Goal: Task Accomplishment & Management: Manage account settings

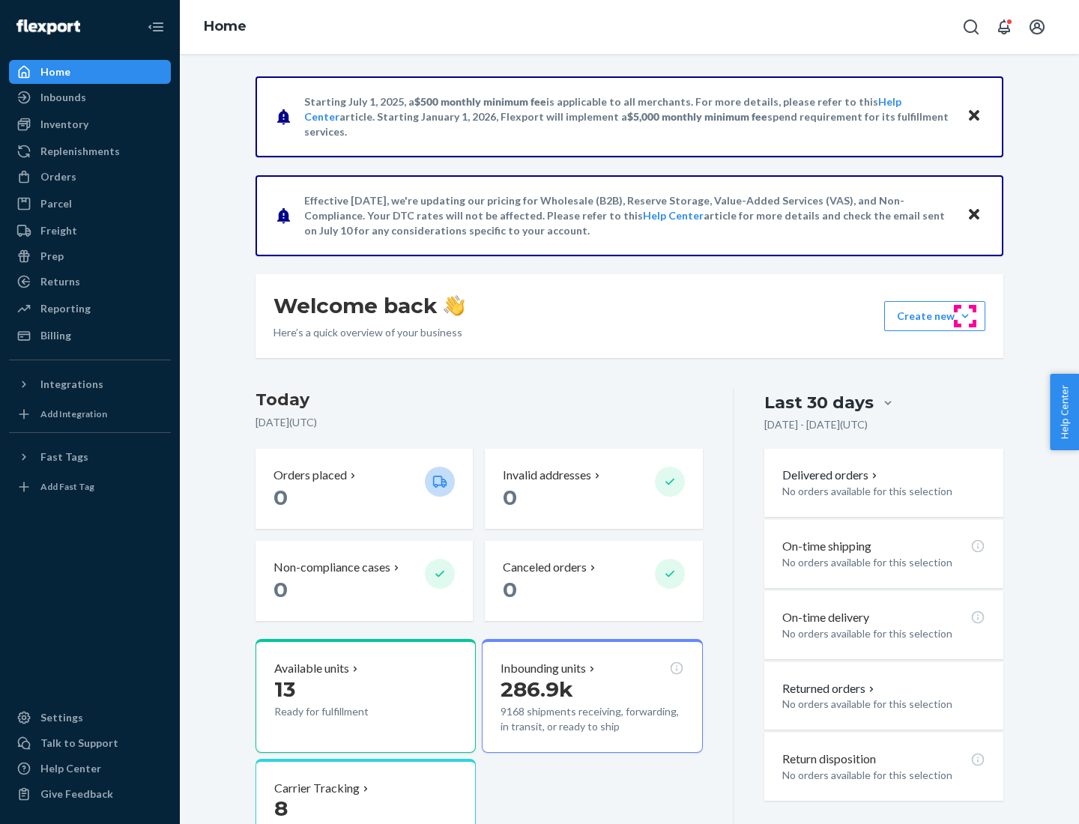
click at [965, 316] on button "Create new Create new inbound Create new order Create new product" at bounding box center [934, 316] width 101 height 30
click at [90, 97] on div "Inbounds" at bounding box center [89, 97] width 159 height 21
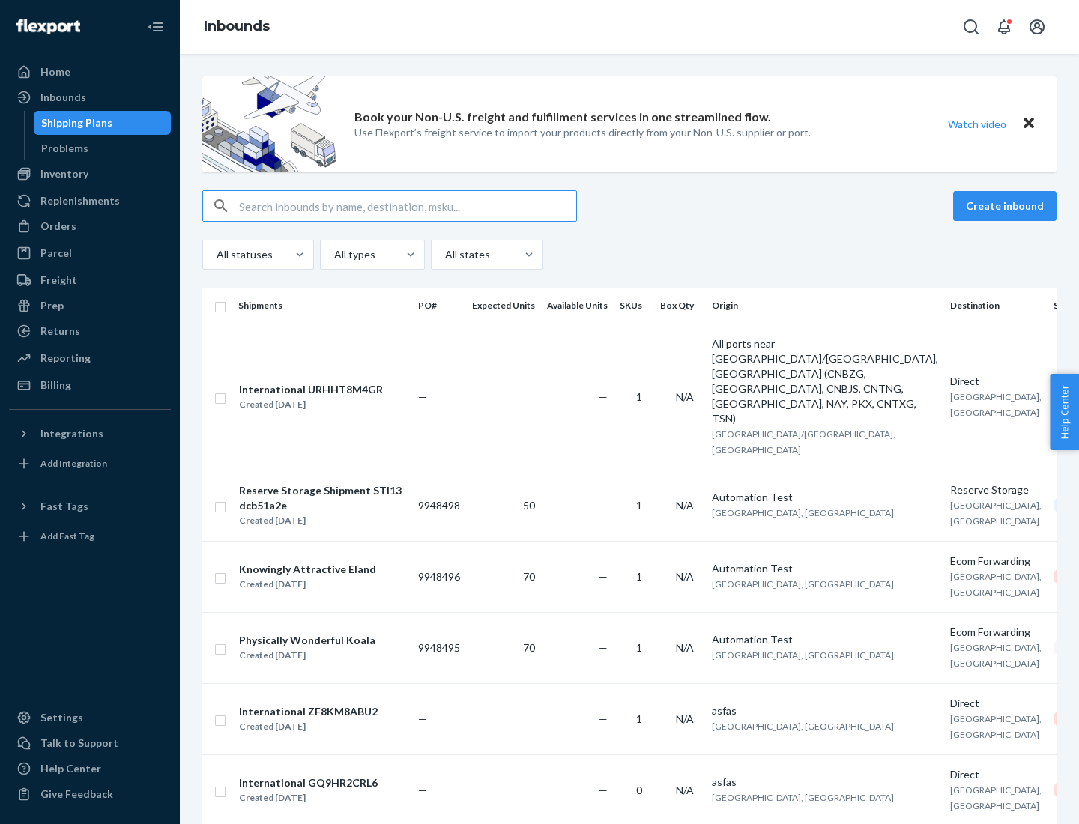
click at [1007, 206] on button "Create inbound" at bounding box center [1004, 206] width 103 height 30
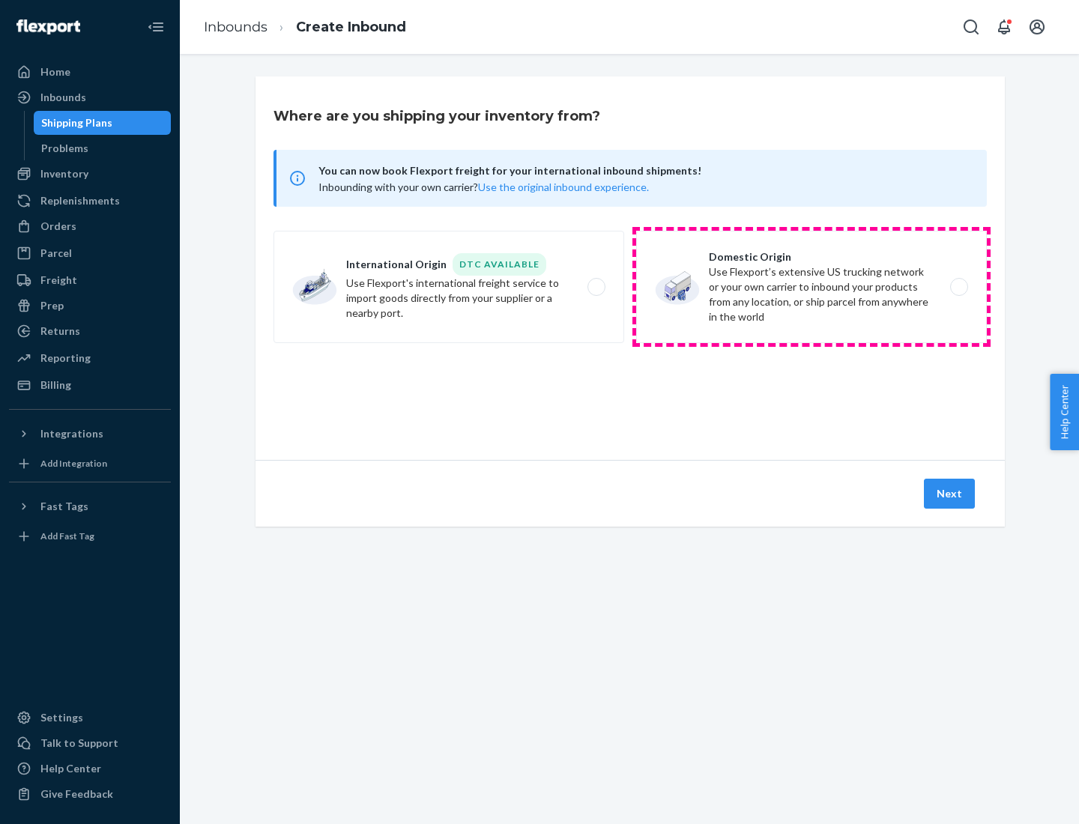
click at [812, 287] on label "Domestic Origin Use Flexport’s extensive US trucking network or your own carrie…" at bounding box center [811, 287] width 351 height 112
click at [959, 287] on input "Domestic Origin Use Flexport’s extensive US trucking network or your own carrie…" at bounding box center [964, 288] width 10 height 10
radio input "true"
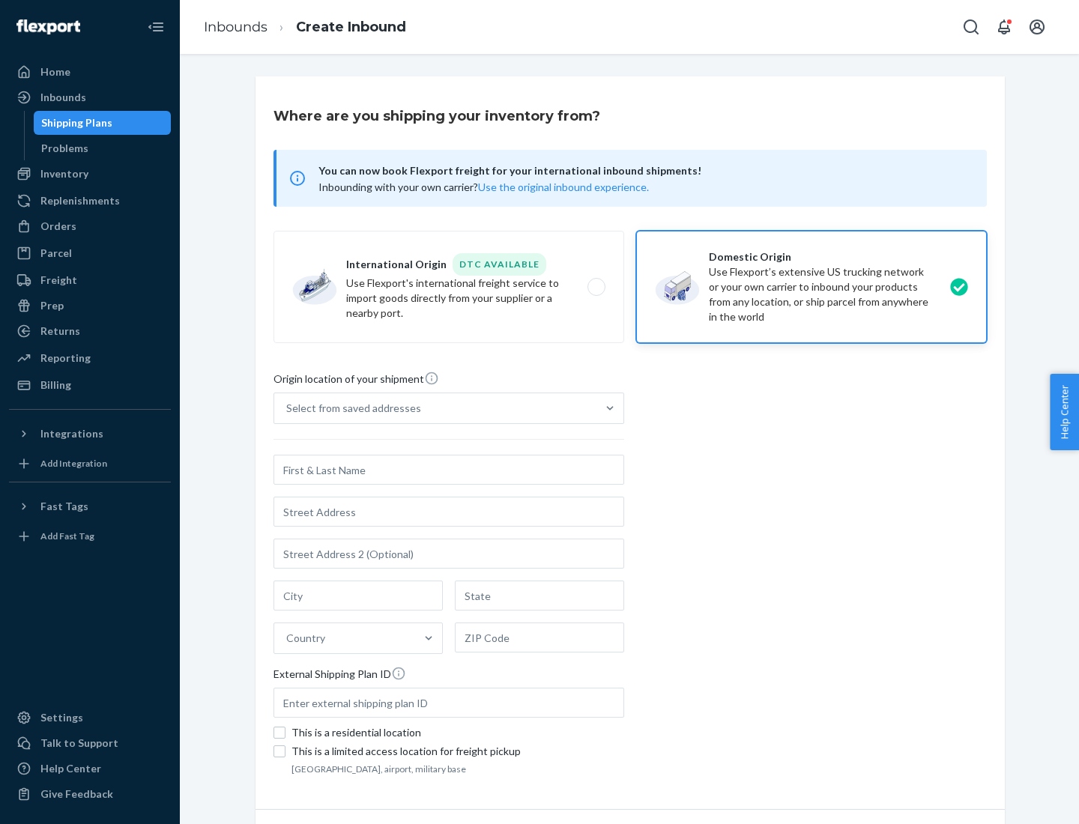
click at [350, 408] on div "Select from saved addresses" at bounding box center [353, 408] width 135 height 15
click at [288, 408] on input "Select from saved addresses" at bounding box center [286, 408] width 1 height 15
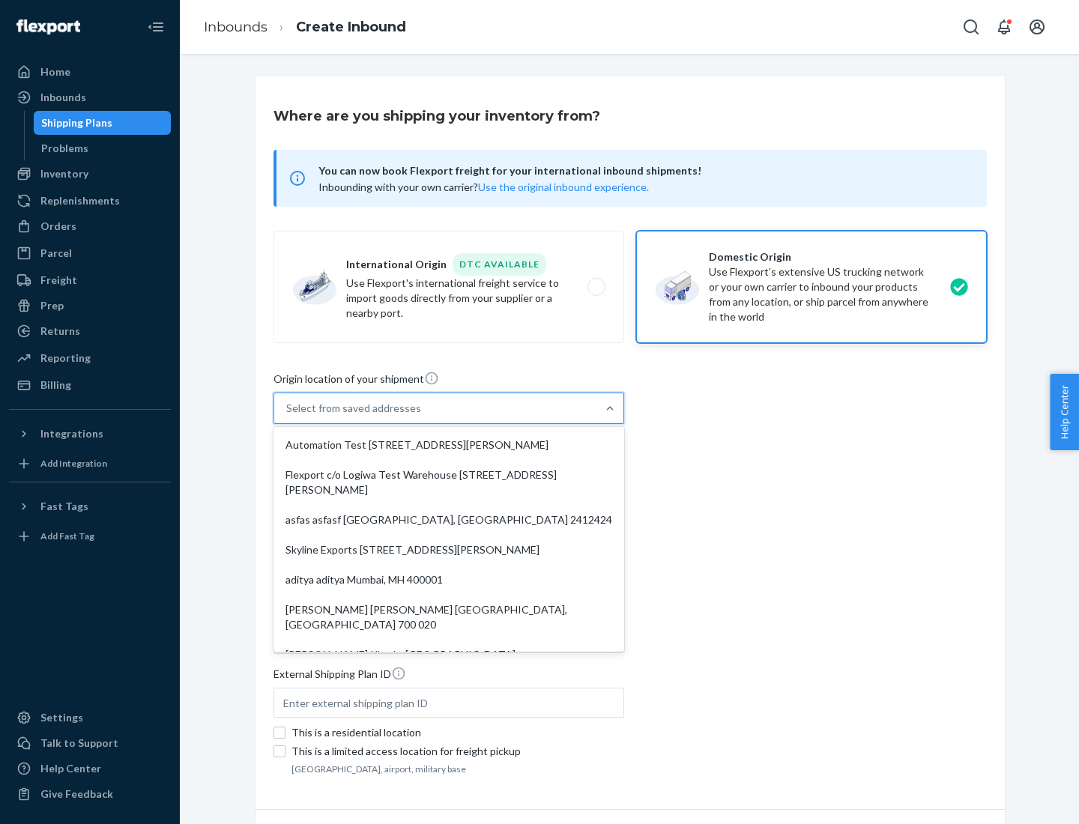
scroll to position [6, 0]
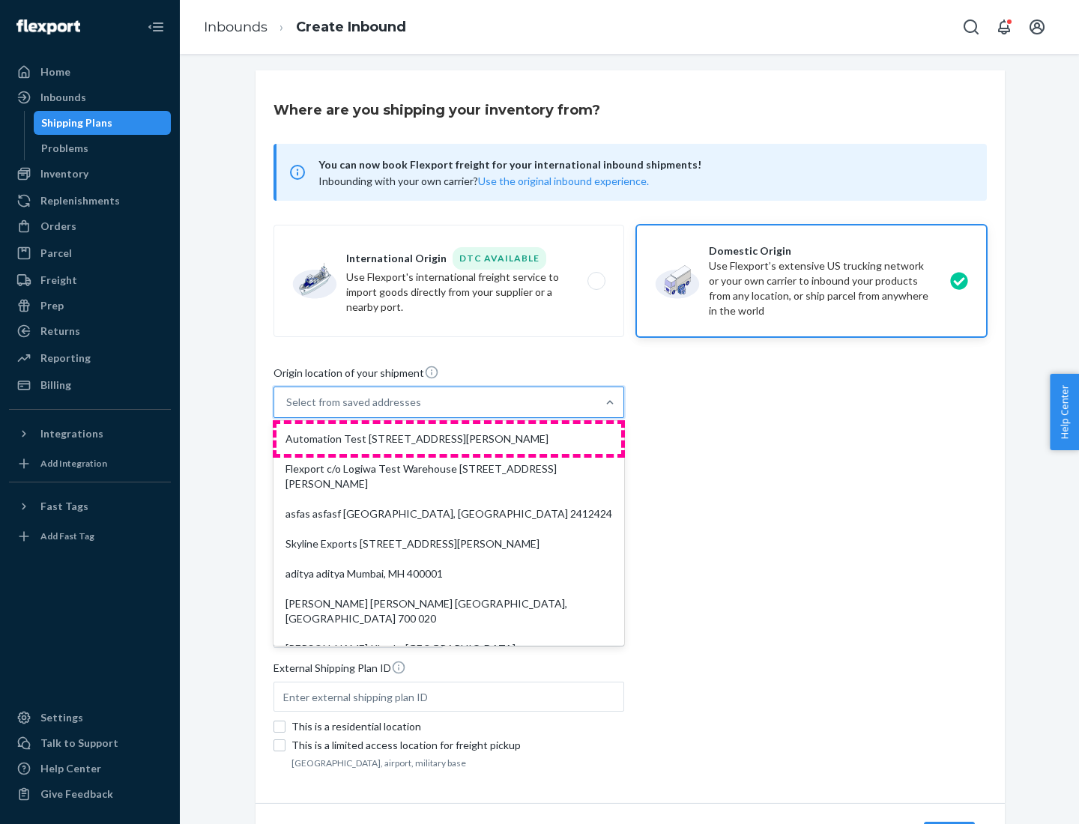
click at [449, 439] on div "Automation Test [STREET_ADDRESS][PERSON_NAME]" at bounding box center [449, 439] width 345 height 30
click at [288, 410] on input "option Automation Test [STREET_ADDRESS][PERSON_NAME]. 9 results available. Use …" at bounding box center [286, 402] width 1 height 15
type input "Automation Test"
type input "9th Floor"
type input "[GEOGRAPHIC_DATA]"
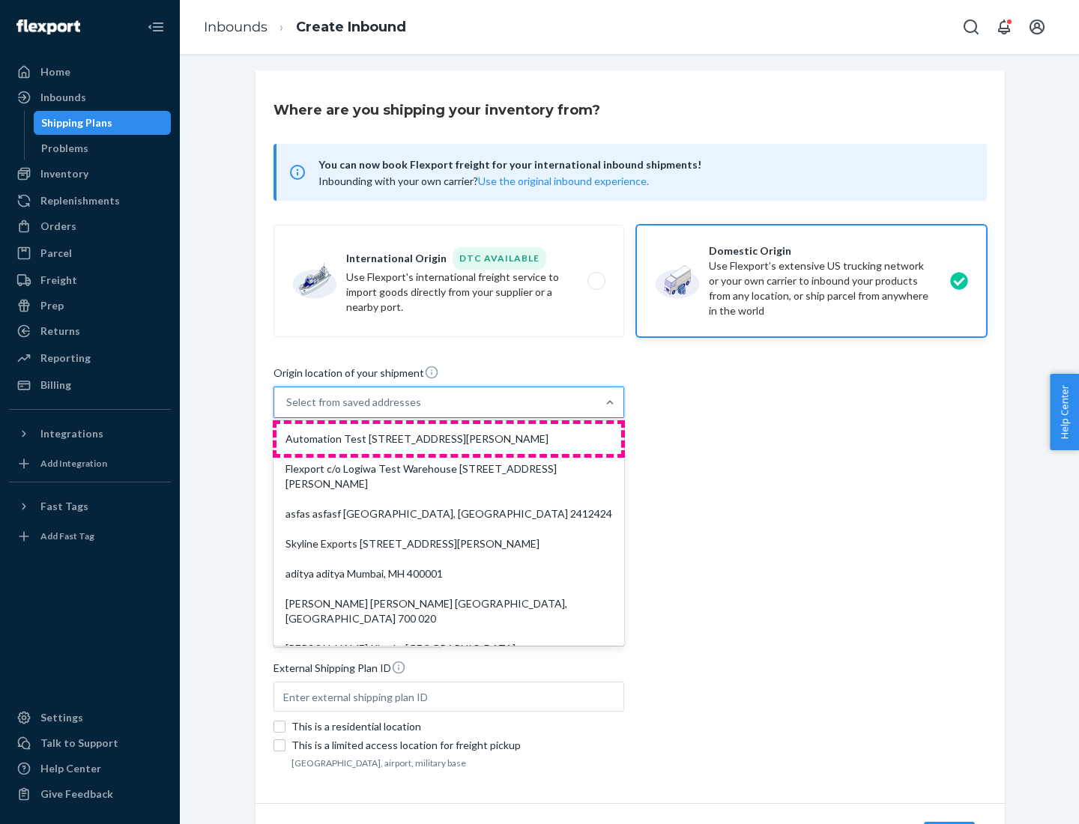
type input "CA"
type input "94104"
type input "[STREET_ADDRESS][PERSON_NAME]"
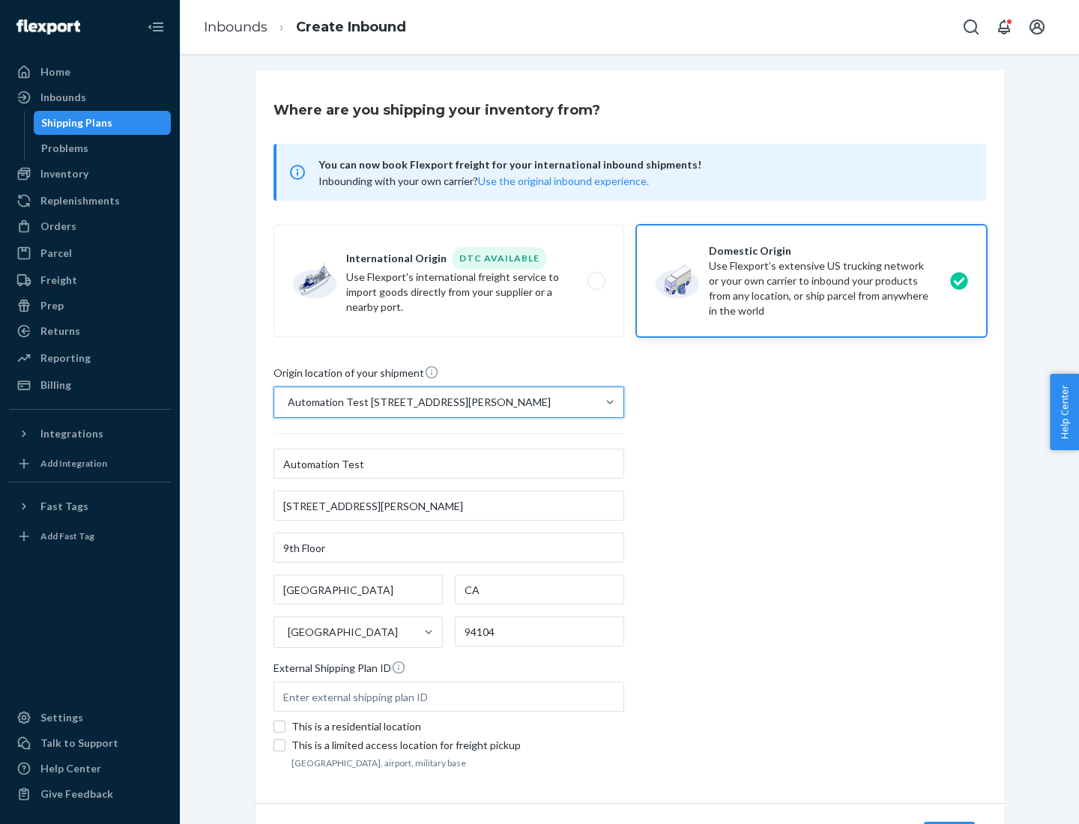
scroll to position [88, 0]
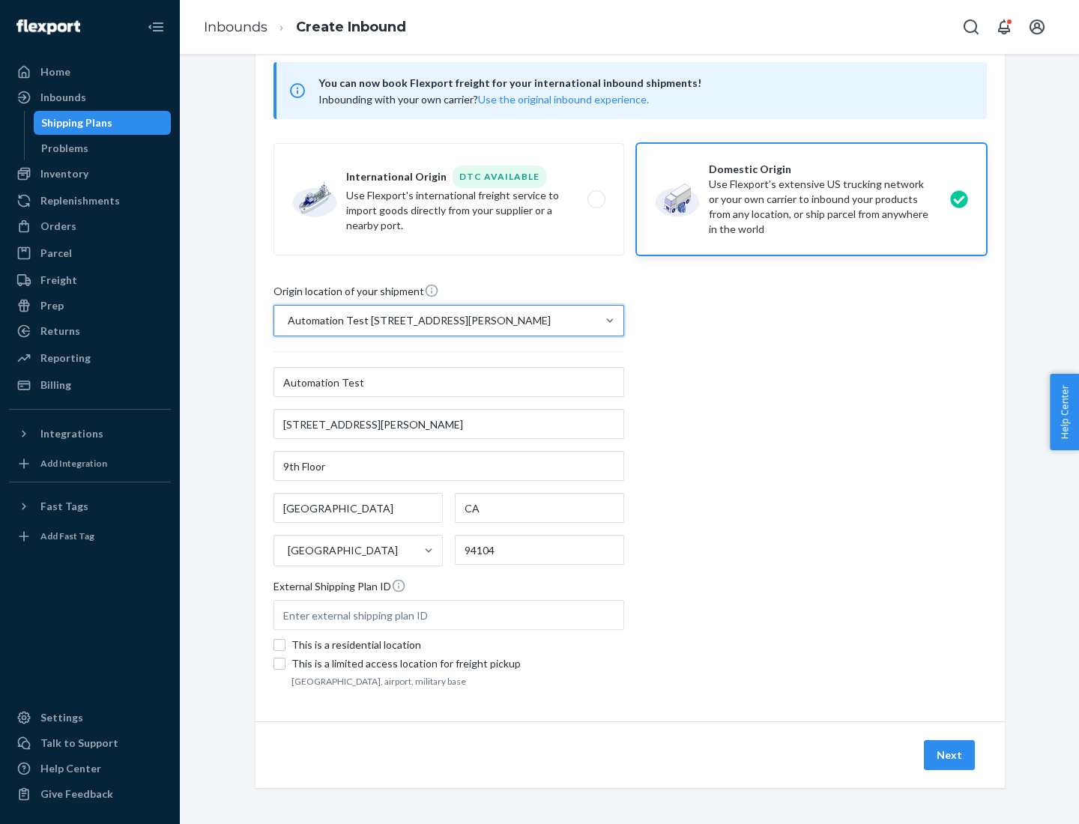
click at [950, 755] on button "Next" at bounding box center [949, 755] width 51 height 30
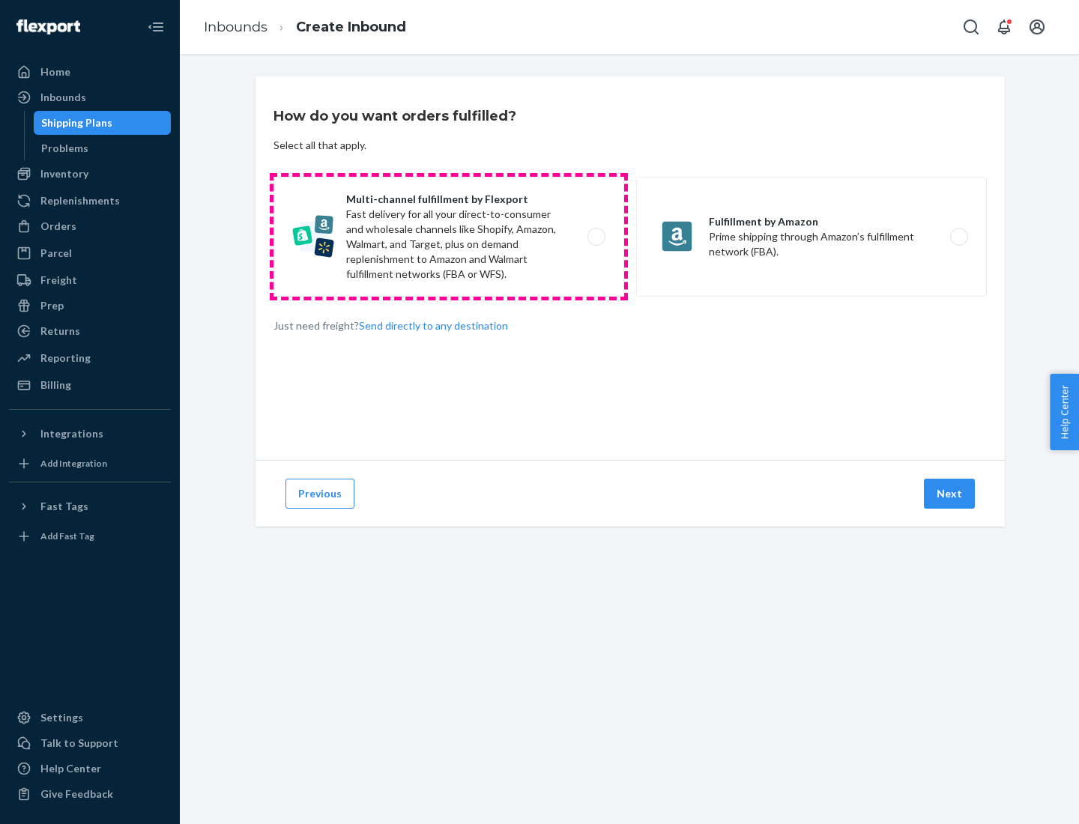
click at [449, 237] on label "Multi-channel fulfillment by Flexport Fast delivery for all your direct-to-cons…" at bounding box center [449, 237] width 351 height 120
click at [596, 237] on input "Multi-channel fulfillment by Flexport Fast delivery for all your direct-to-cons…" at bounding box center [601, 237] width 10 height 10
radio input "true"
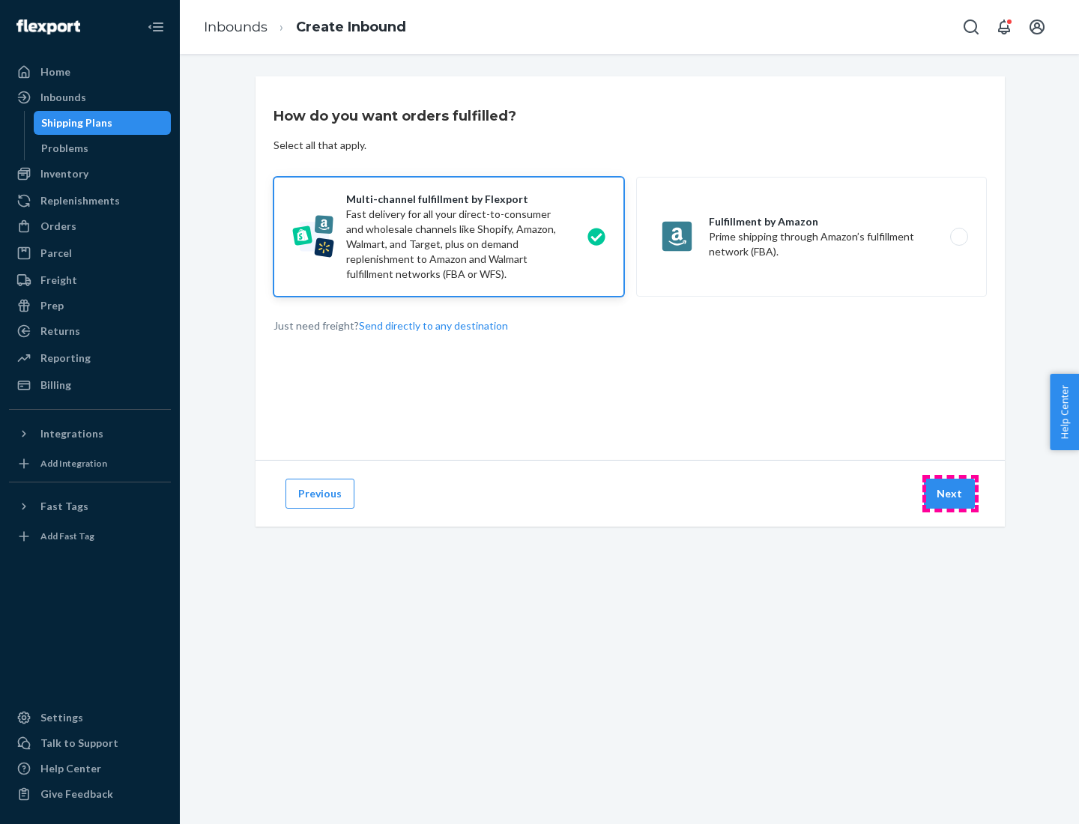
click at [950, 494] on button "Next" at bounding box center [949, 494] width 51 height 30
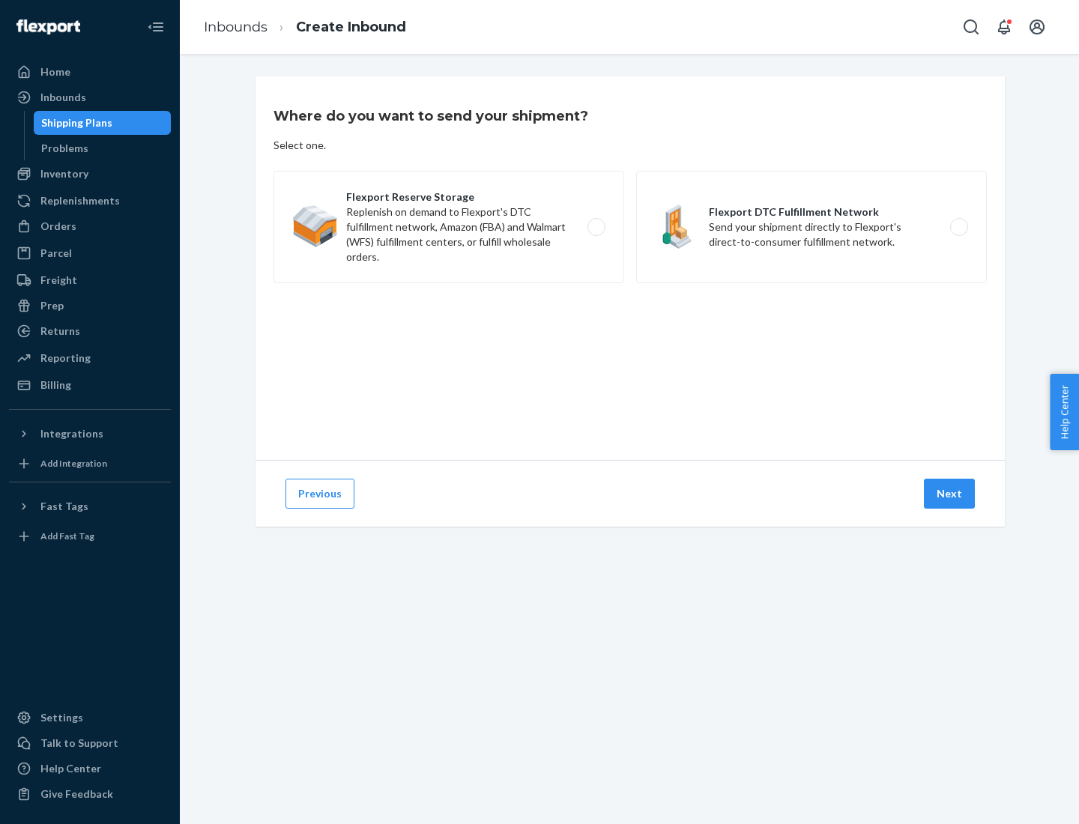
click at [812, 227] on label "Flexport DTC Fulfillment Network Send your shipment directly to Flexport's dire…" at bounding box center [811, 227] width 351 height 112
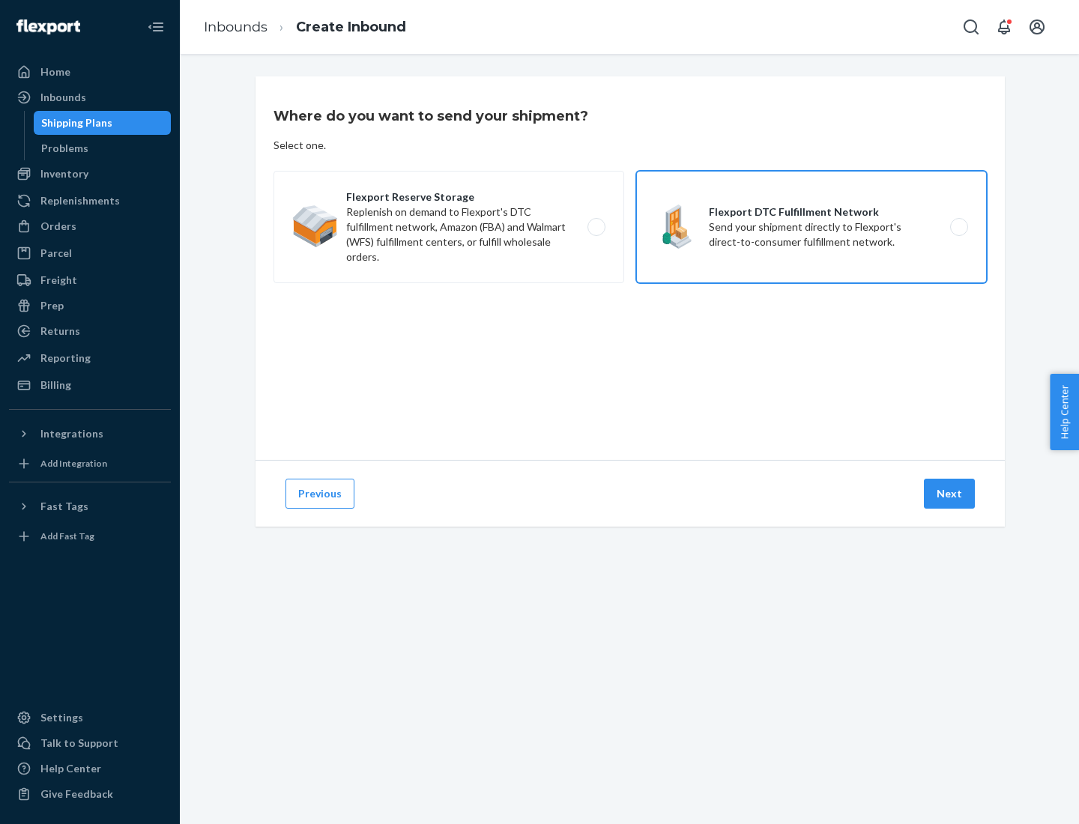
click at [959, 227] on input "Flexport DTC Fulfillment Network Send your shipment directly to Flexport's dire…" at bounding box center [964, 228] width 10 height 10
radio input "true"
click at [950, 494] on button "Next" at bounding box center [949, 494] width 51 height 30
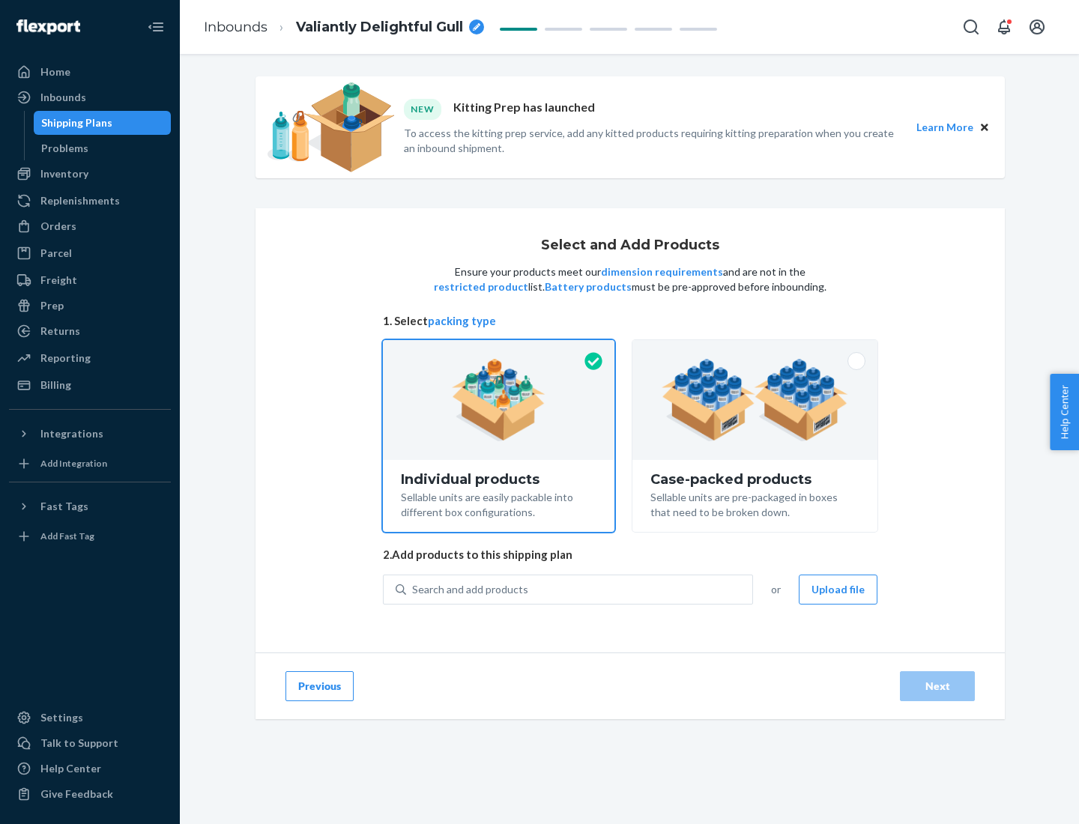
click at [755, 400] on img at bounding box center [755, 400] width 187 height 82
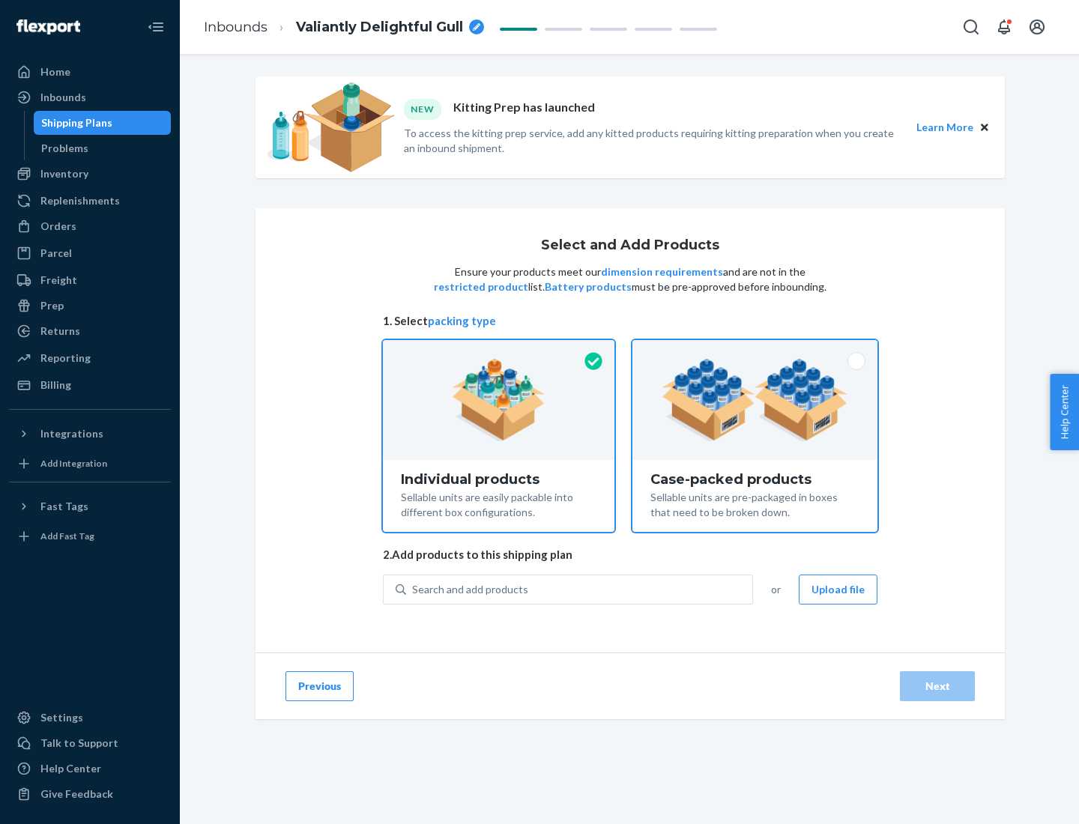
click at [755, 350] on input "Case-packed products Sellable units are pre-packaged in boxes that need to be b…" at bounding box center [755, 345] width 10 height 10
radio input "true"
radio input "false"
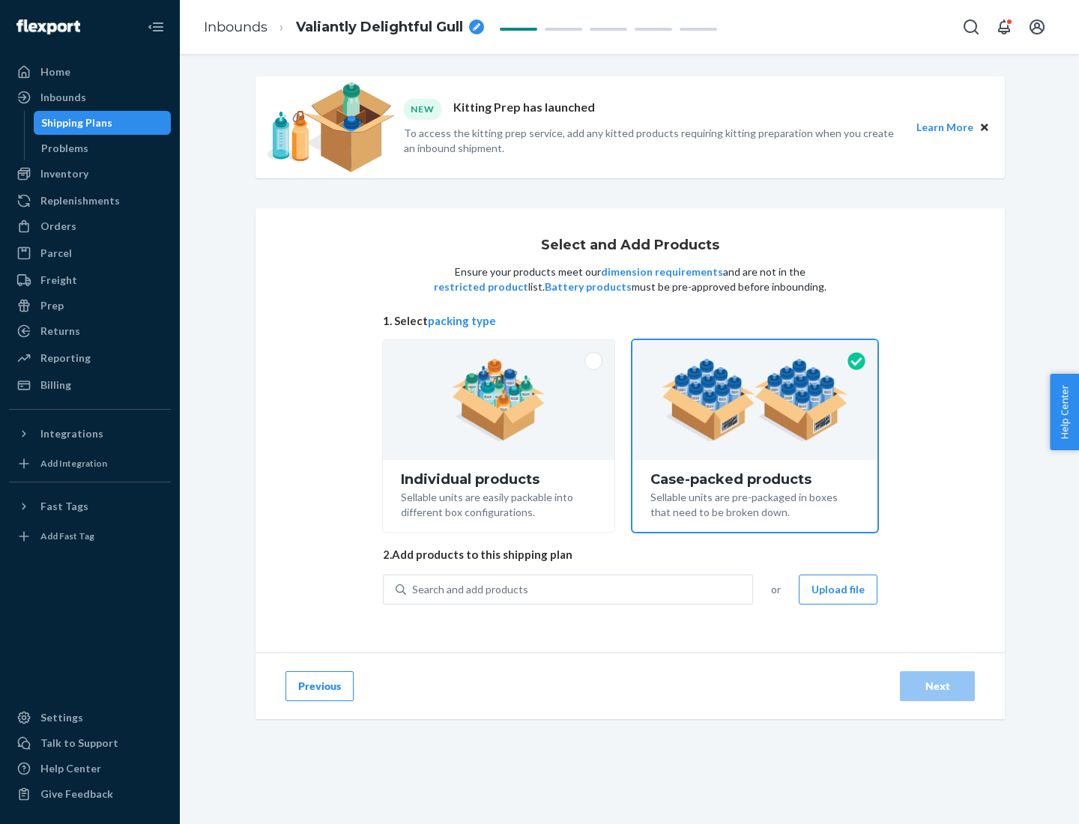
click at [580, 589] on div "Search and add products" at bounding box center [579, 589] width 346 height 27
click at [414, 589] on input "Search and add products" at bounding box center [412, 589] width 1 height 15
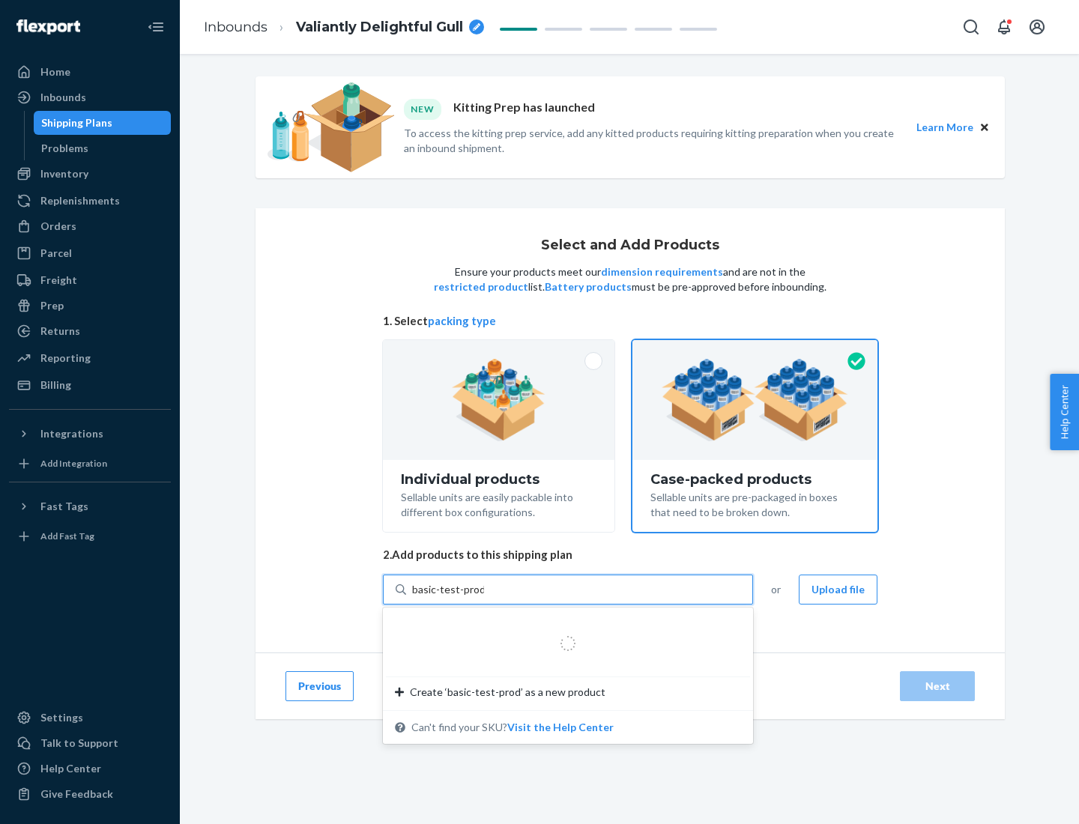
type input "basic-test-product-1"
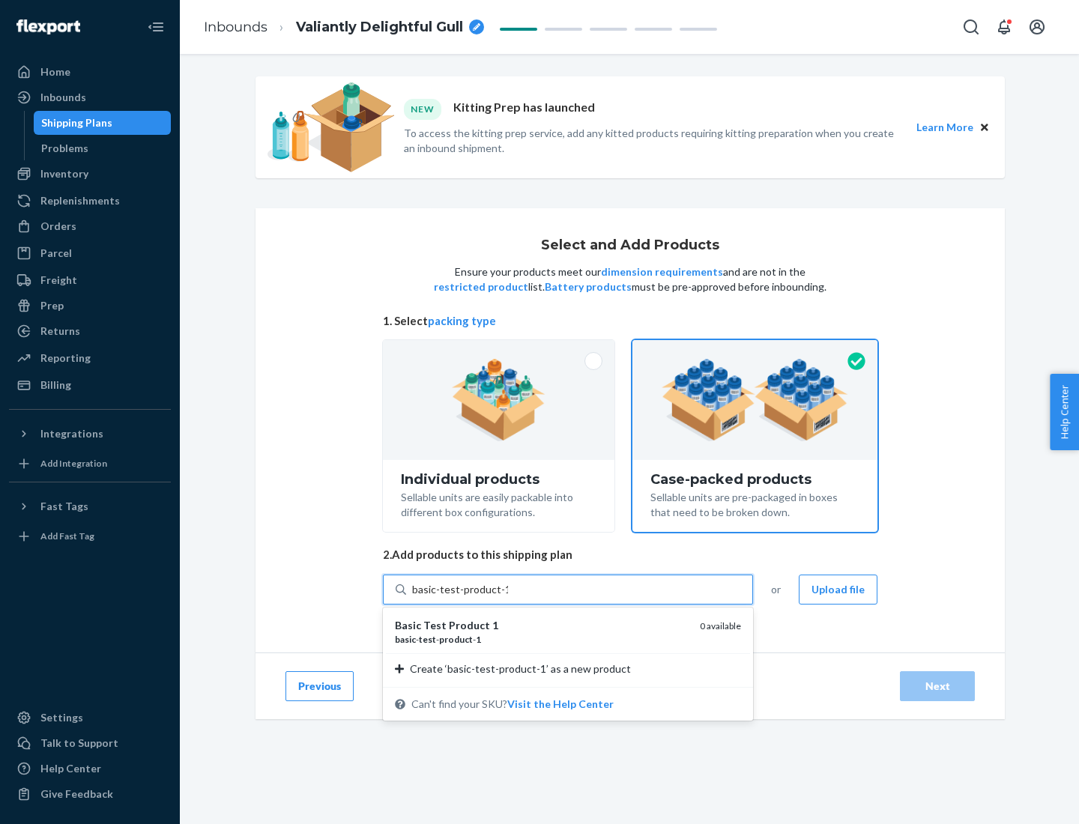
click at [542, 639] on div "basic - test - product - 1" at bounding box center [541, 639] width 293 height 13
click at [508, 597] on input "basic-test-product-1" at bounding box center [460, 589] width 96 height 15
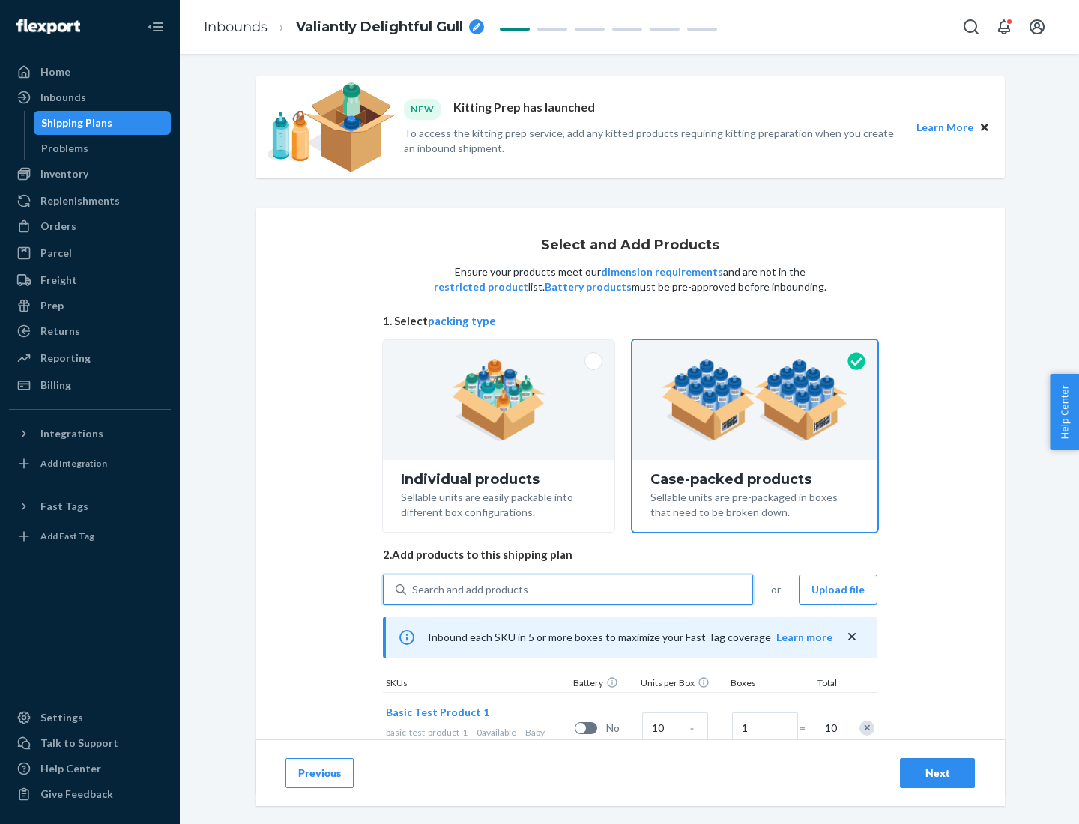
scroll to position [54, 0]
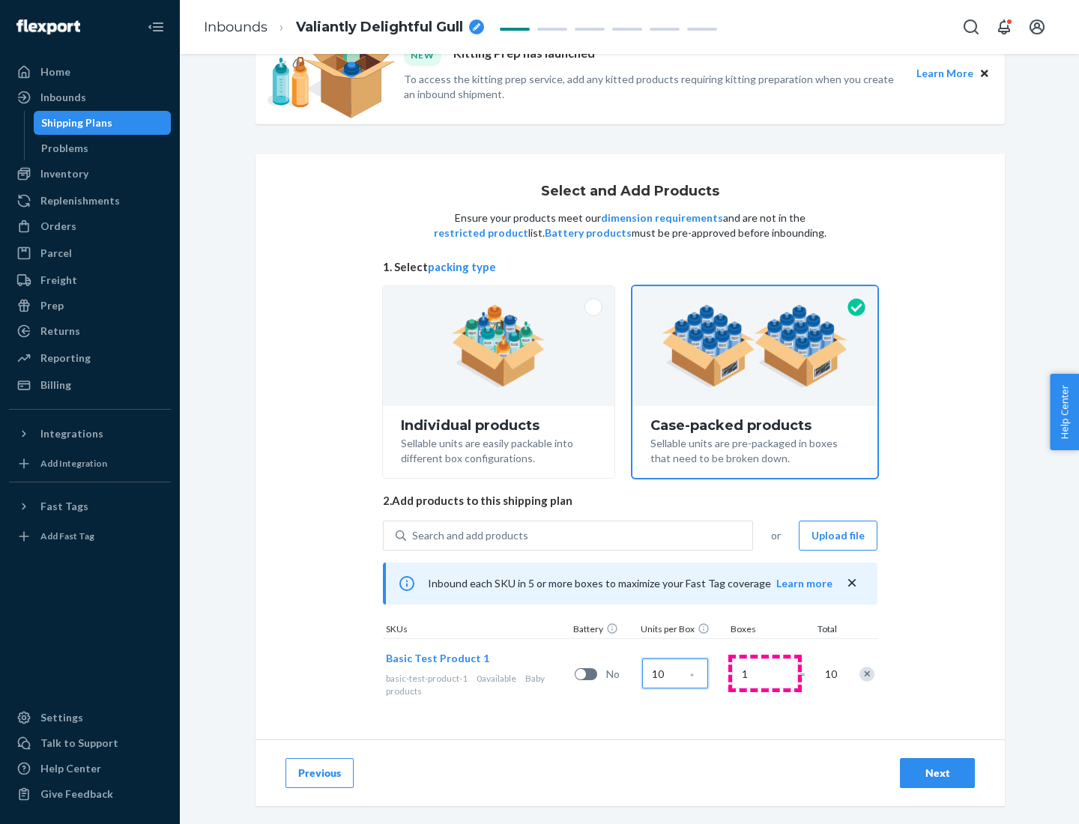
type input "10"
type input "7"
click at [938, 773] on div "Next" at bounding box center [937, 773] width 49 height 15
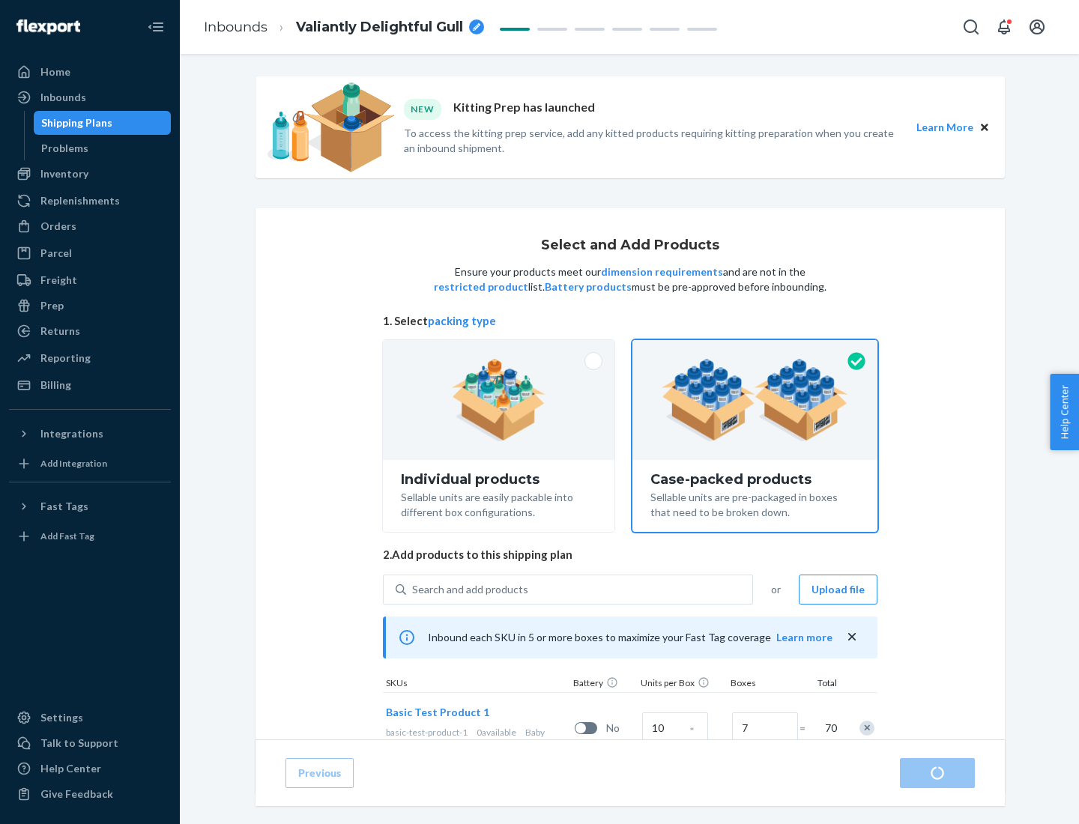
radio input "true"
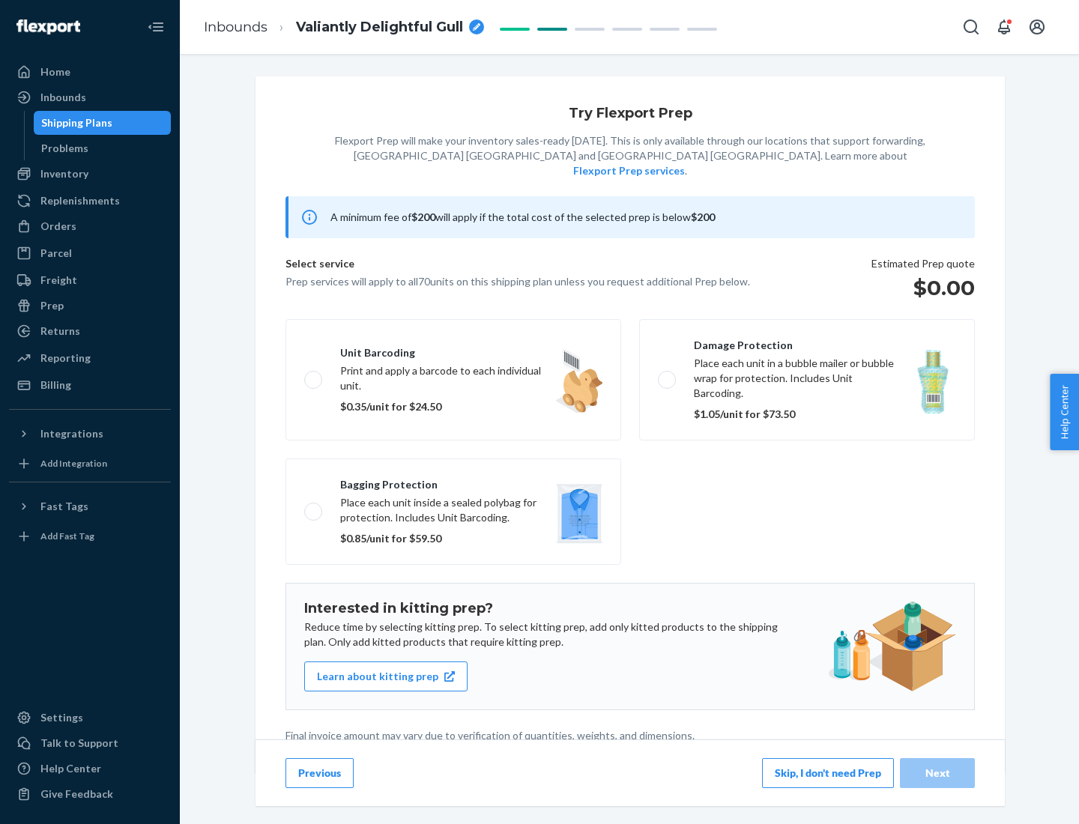
scroll to position [4, 0]
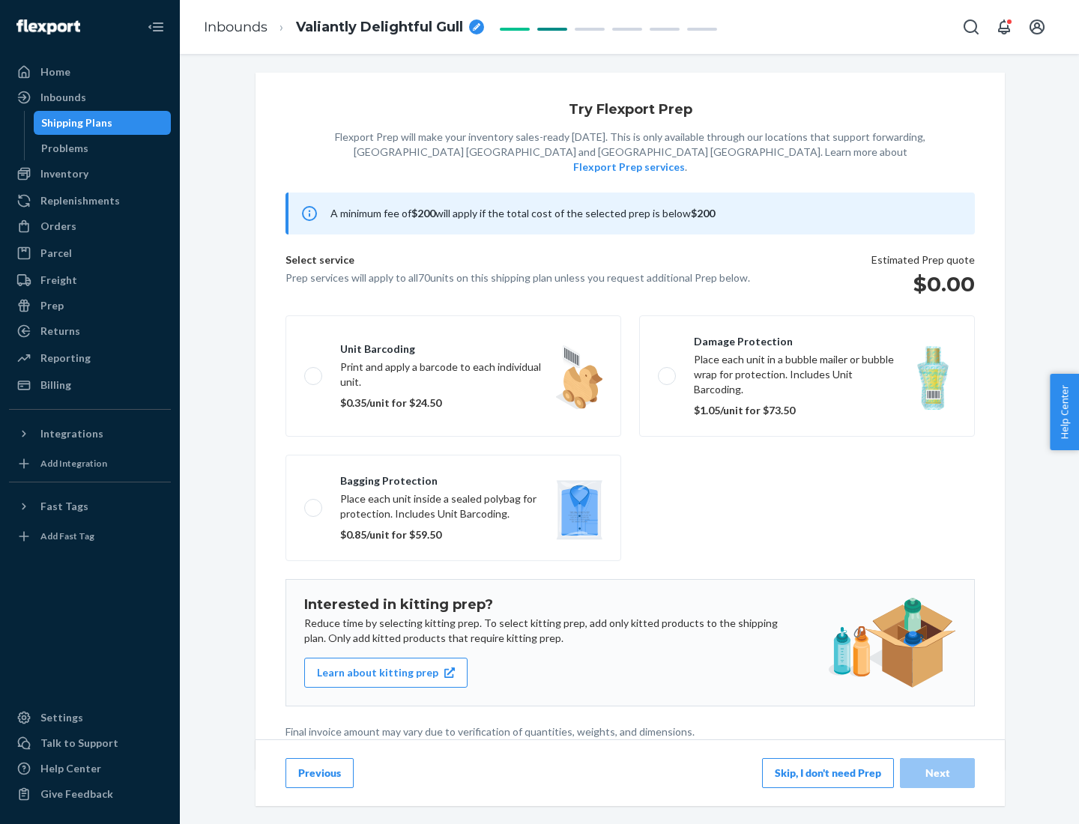
click at [453, 477] on label "Bagging protection Place each unit inside a sealed polybag for protection. Incl…" at bounding box center [454, 508] width 336 height 106
click at [314, 503] on input "Bagging protection Place each unit inside a sealed polybag for protection. Incl…" at bounding box center [309, 508] width 10 height 10
checkbox input "true"
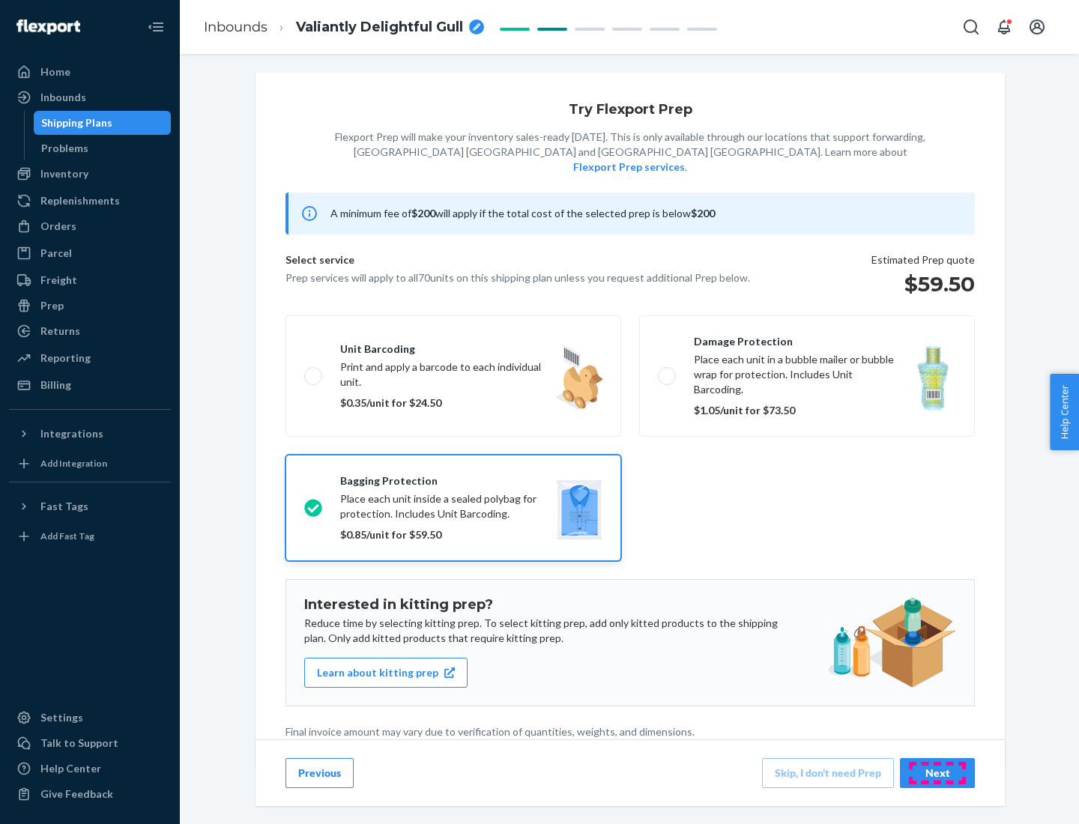
click at [938, 773] on div "Next" at bounding box center [937, 773] width 49 height 15
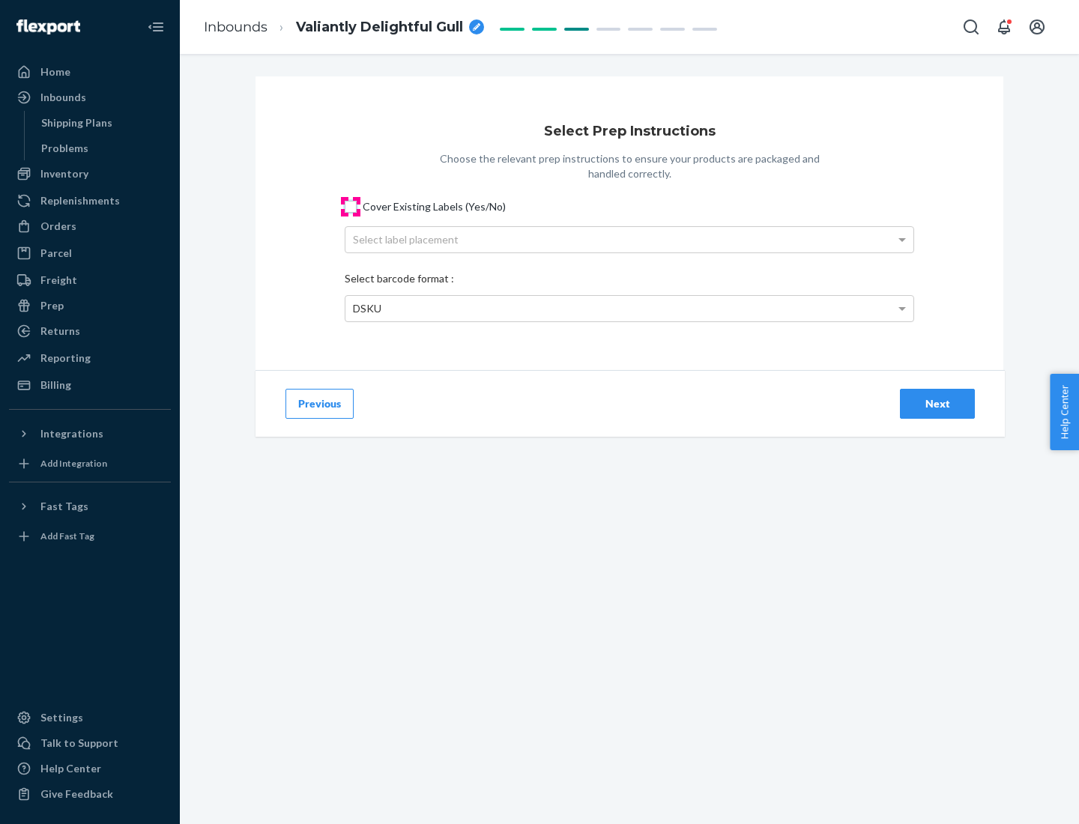
click at [351, 206] on input "Cover Existing Labels (Yes/No)" at bounding box center [351, 207] width 12 height 12
checkbox input "true"
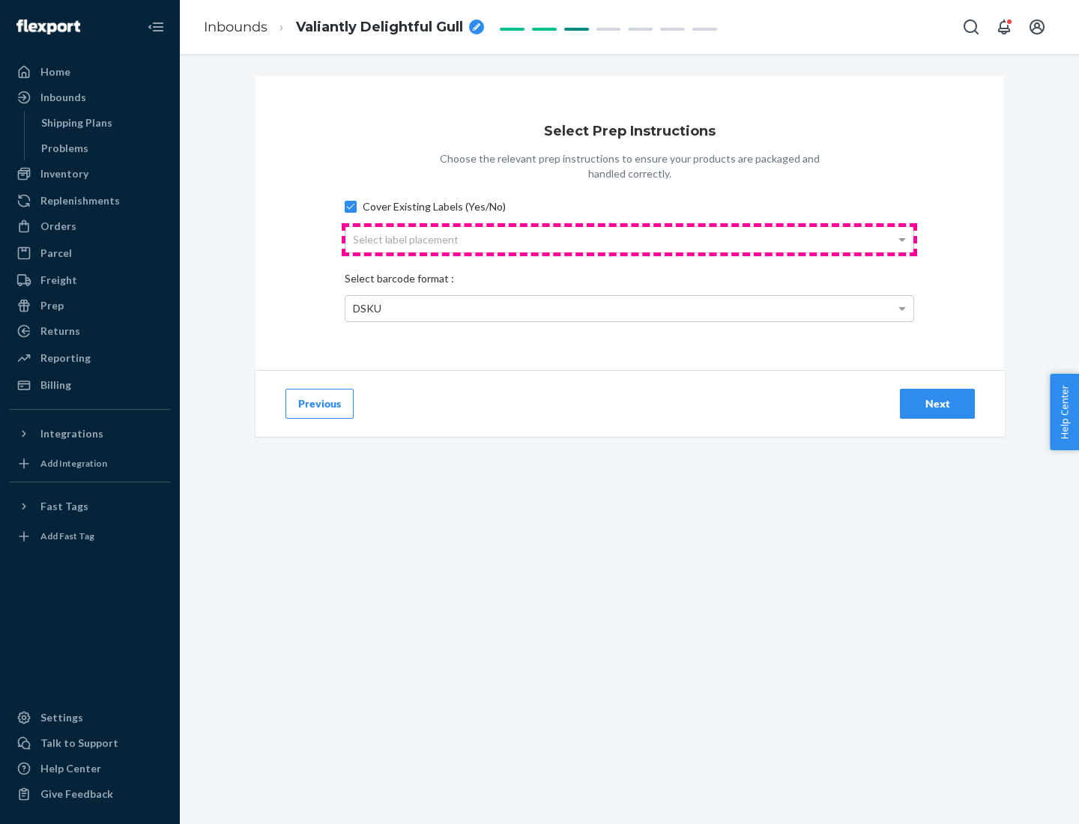
click at [630, 239] on div "Select label placement" at bounding box center [629, 239] width 568 height 25
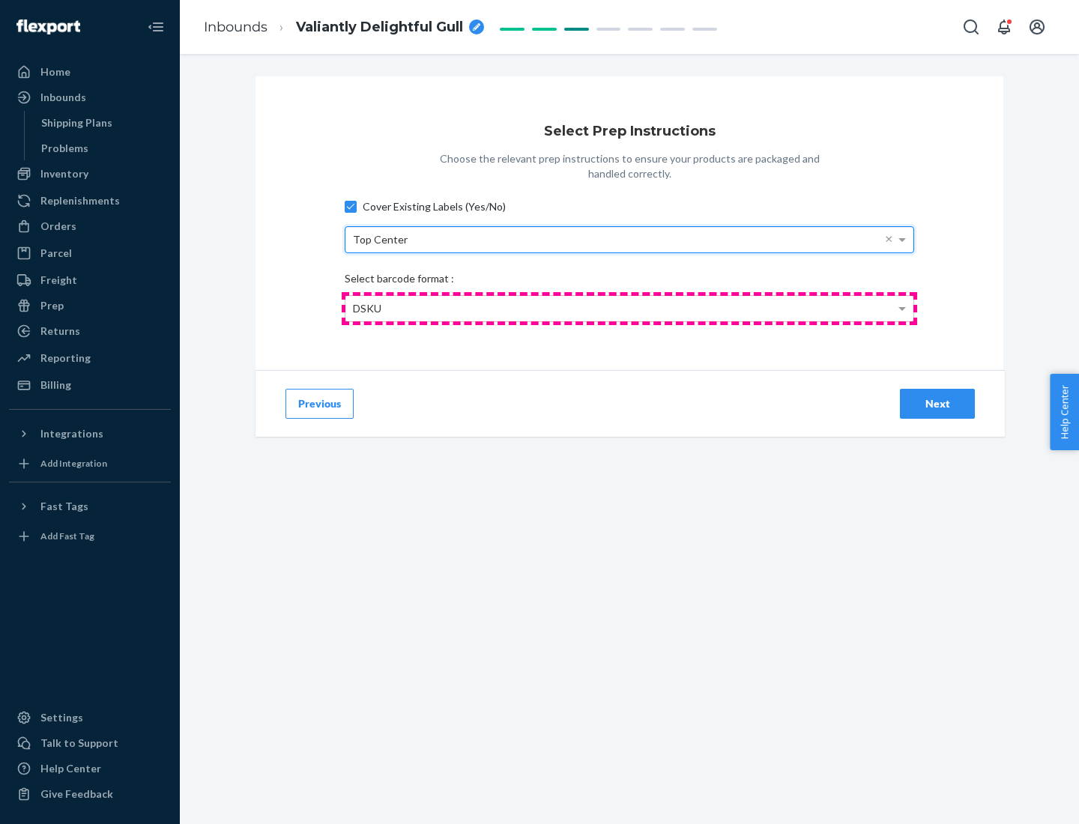
click at [630, 308] on div "DSKU" at bounding box center [629, 308] width 568 height 25
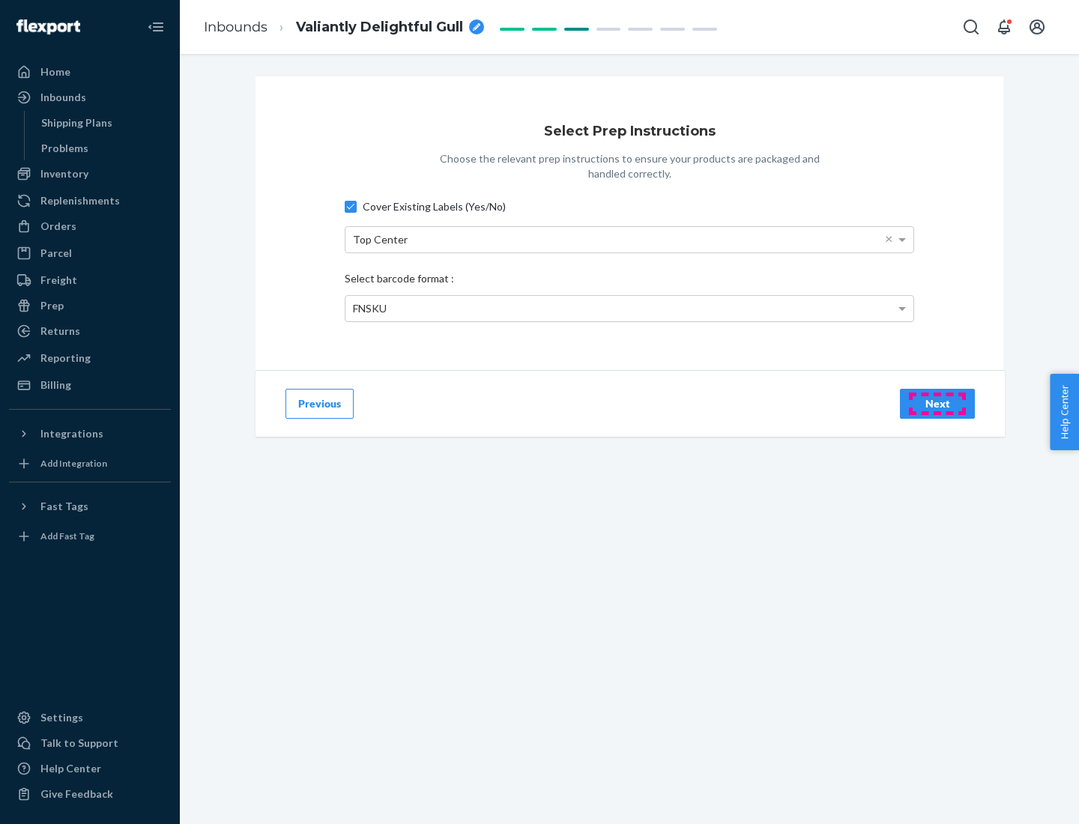
click at [938, 403] on div "Next" at bounding box center [937, 403] width 49 height 15
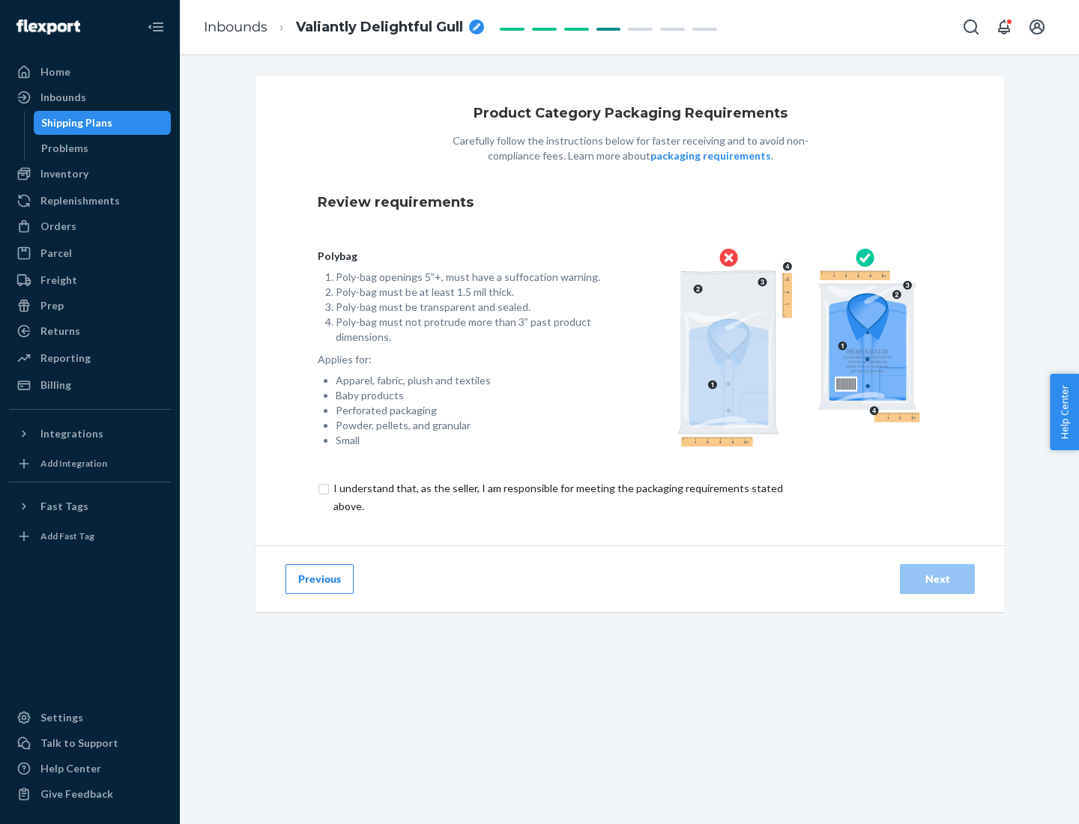
click at [557, 497] on input "checkbox" at bounding box center [567, 498] width 498 height 36
checkbox input "true"
click at [938, 579] on div "Next" at bounding box center [937, 579] width 49 height 15
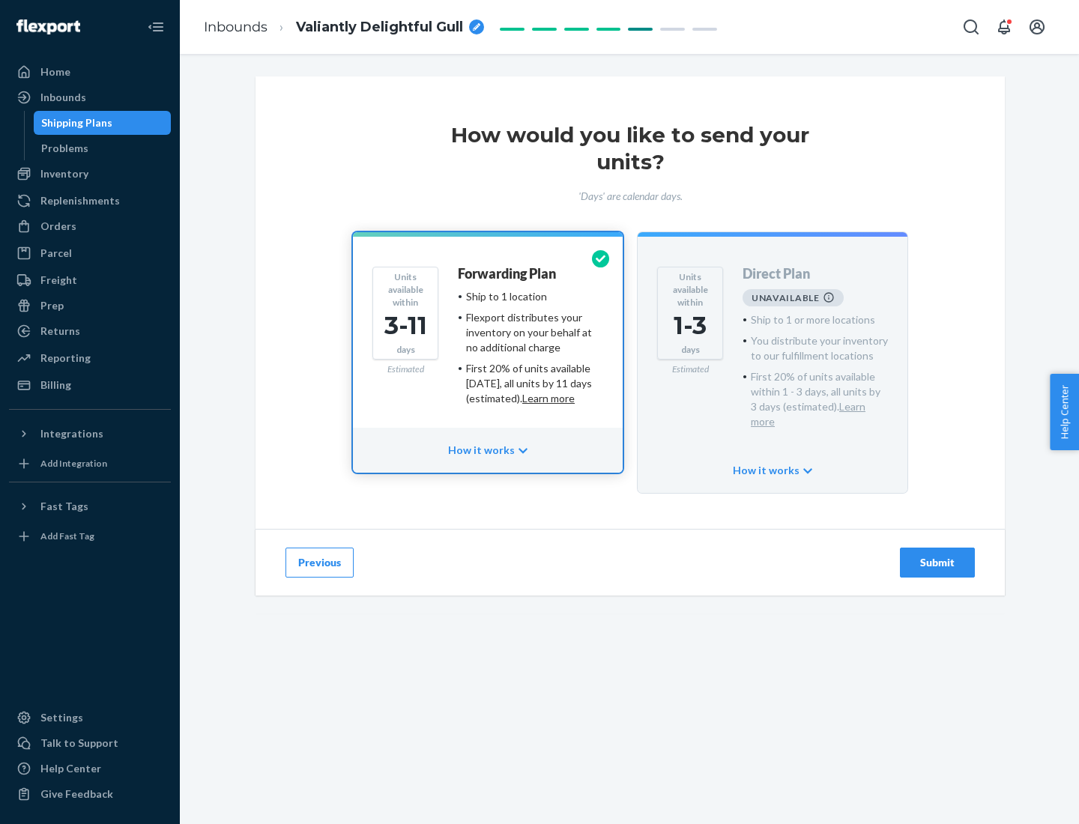
click at [508, 274] on h4 "Forwarding Plan" at bounding box center [507, 274] width 98 height 15
click at [938, 555] on div "Submit" at bounding box center [937, 562] width 49 height 15
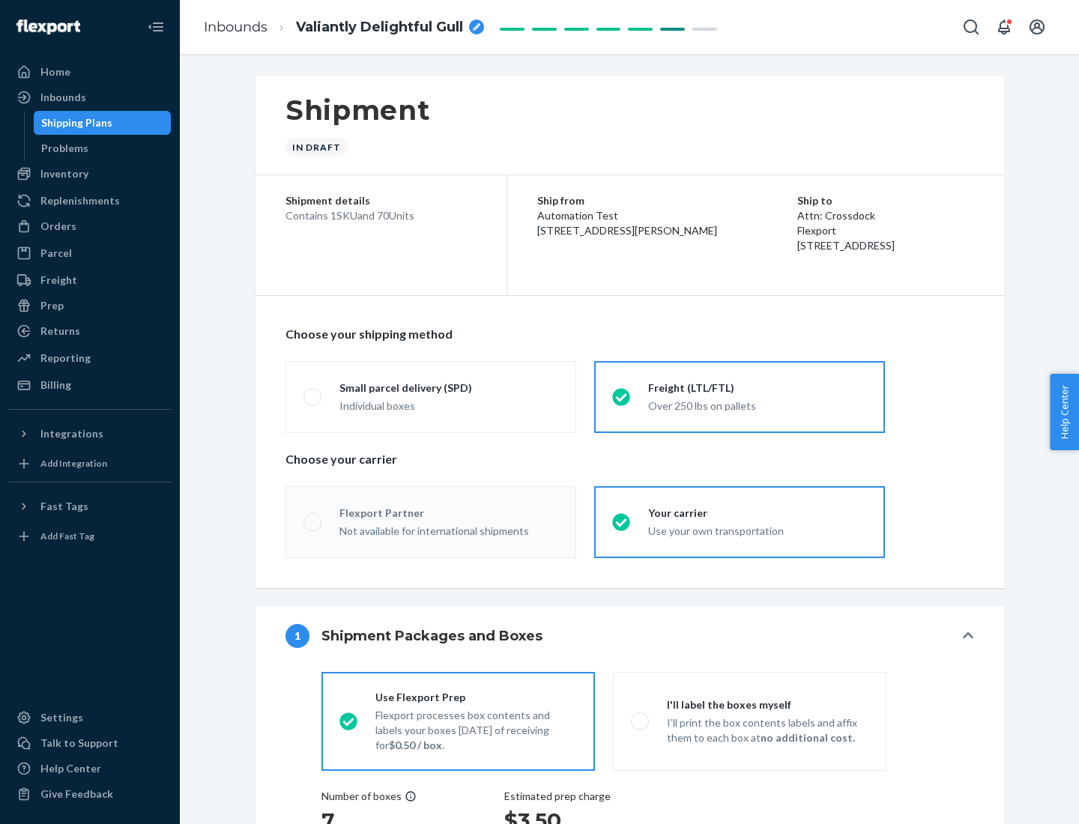
radio input "true"
radio input "false"
radio input "true"
radio input "false"
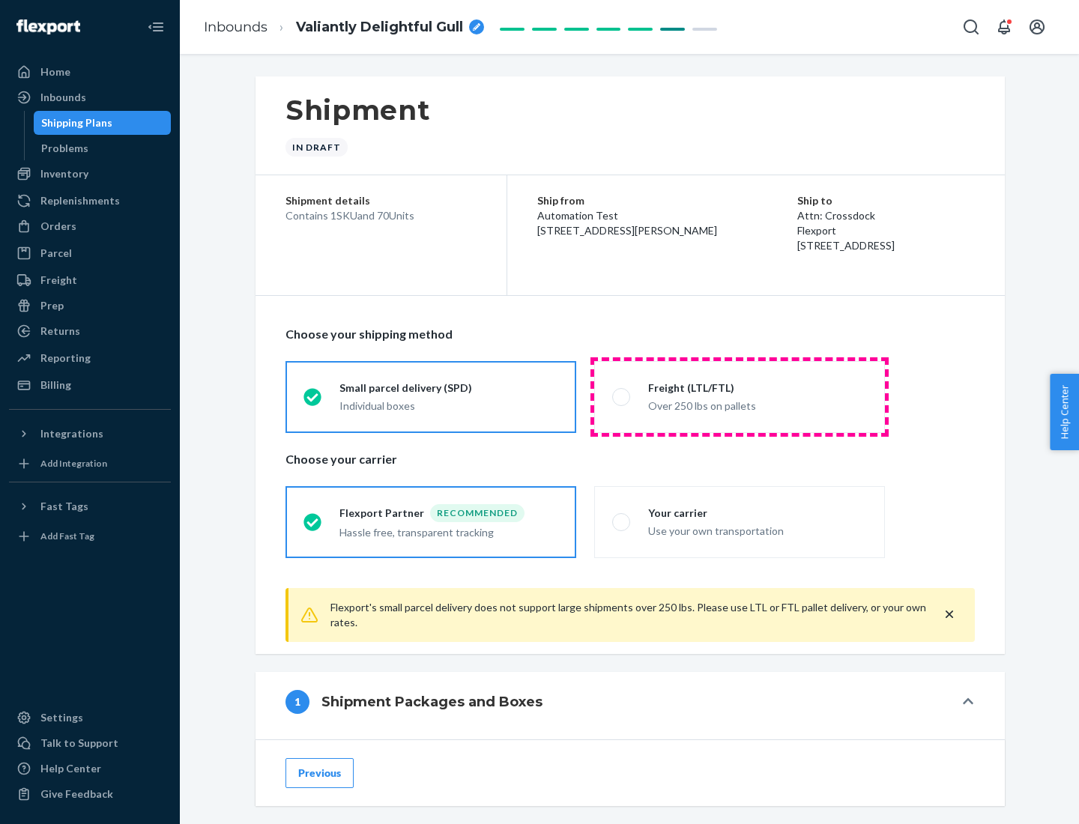
click at [740, 396] on div "Over 250 lbs on pallets" at bounding box center [757, 405] width 219 height 18
click at [622, 396] on input "Freight (LTL/FTL) Over 250 lbs on pallets" at bounding box center [617, 397] width 10 height 10
radio input "true"
radio input "false"
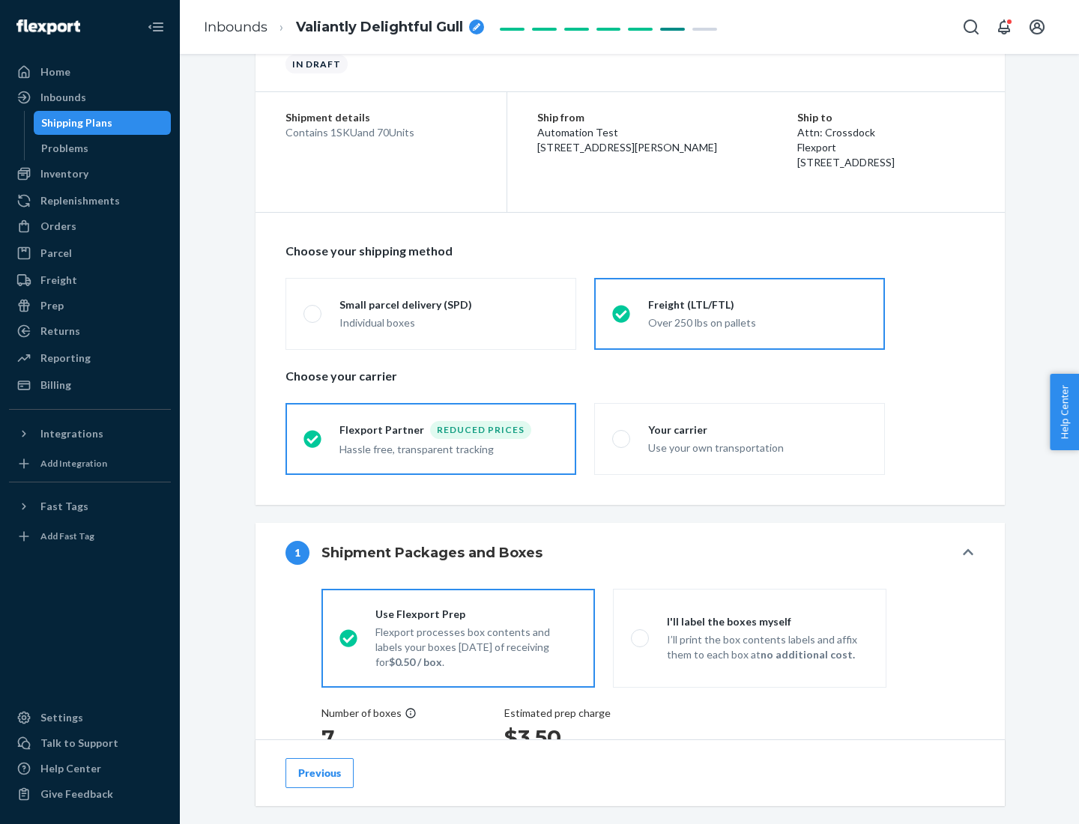
click at [431, 439] on div "Hassle free, transparent tracking" at bounding box center [448, 448] width 219 height 18
click at [313, 438] on input "Flexport Partner Reduced prices Hassle free, transparent tracking" at bounding box center [309, 439] width 10 height 10
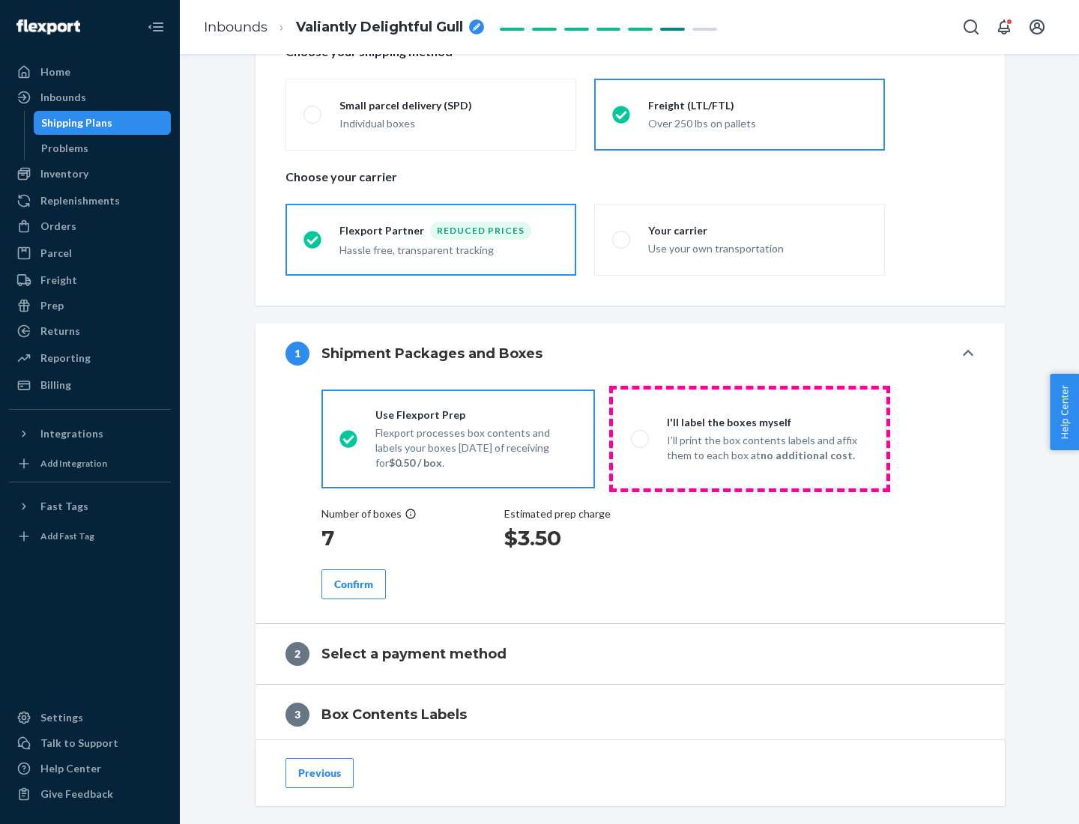
click at [749, 438] on p "I’ll print the box contents labels and affix them to each box at no additional …" at bounding box center [768, 448] width 202 height 30
click at [641, 438] on input "I'll label the boxes myself I’ll print the box contents labels and affix them t…" at bounding box center [636, 439] width 10 height 10
radio input "true"
radio input "false"
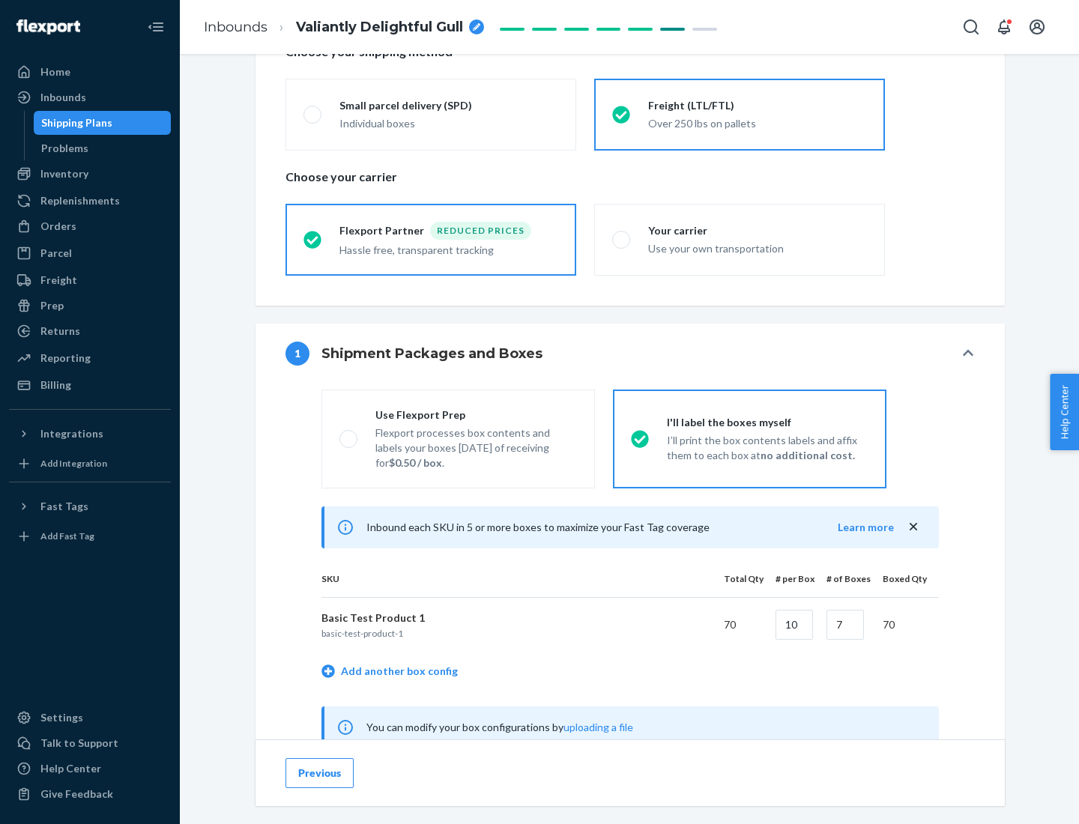
scroll to position [468, 0]
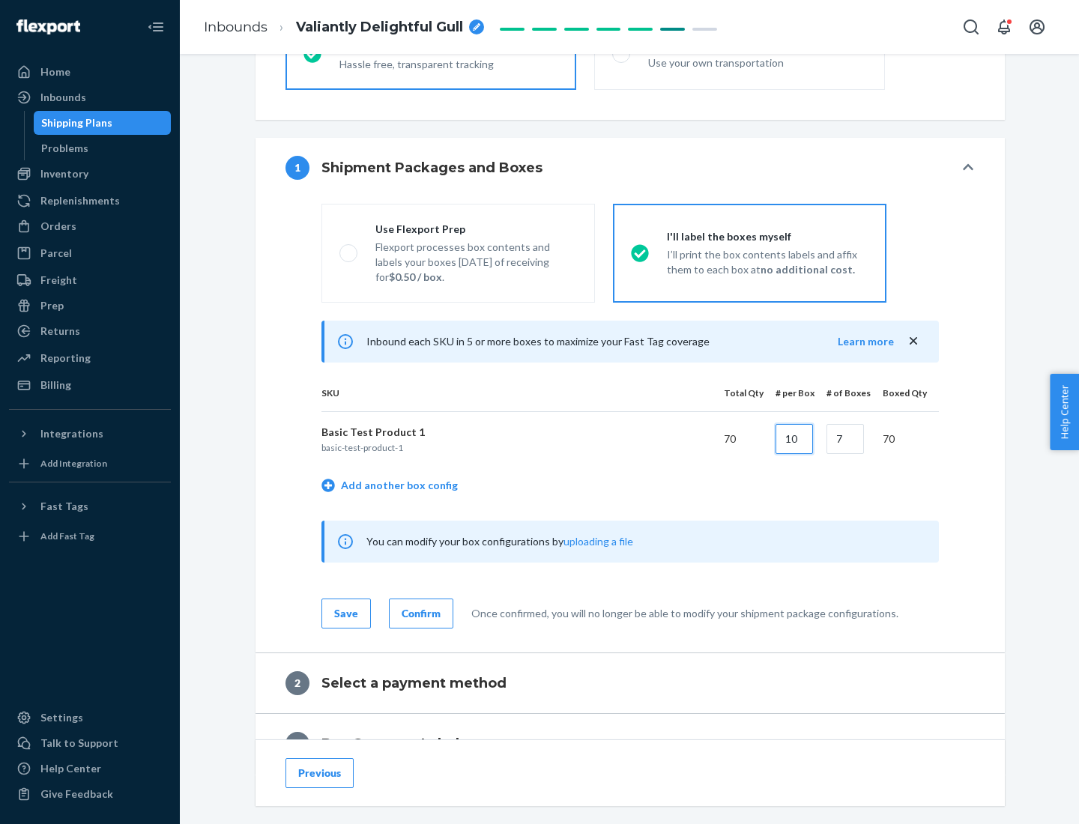
type input "10"
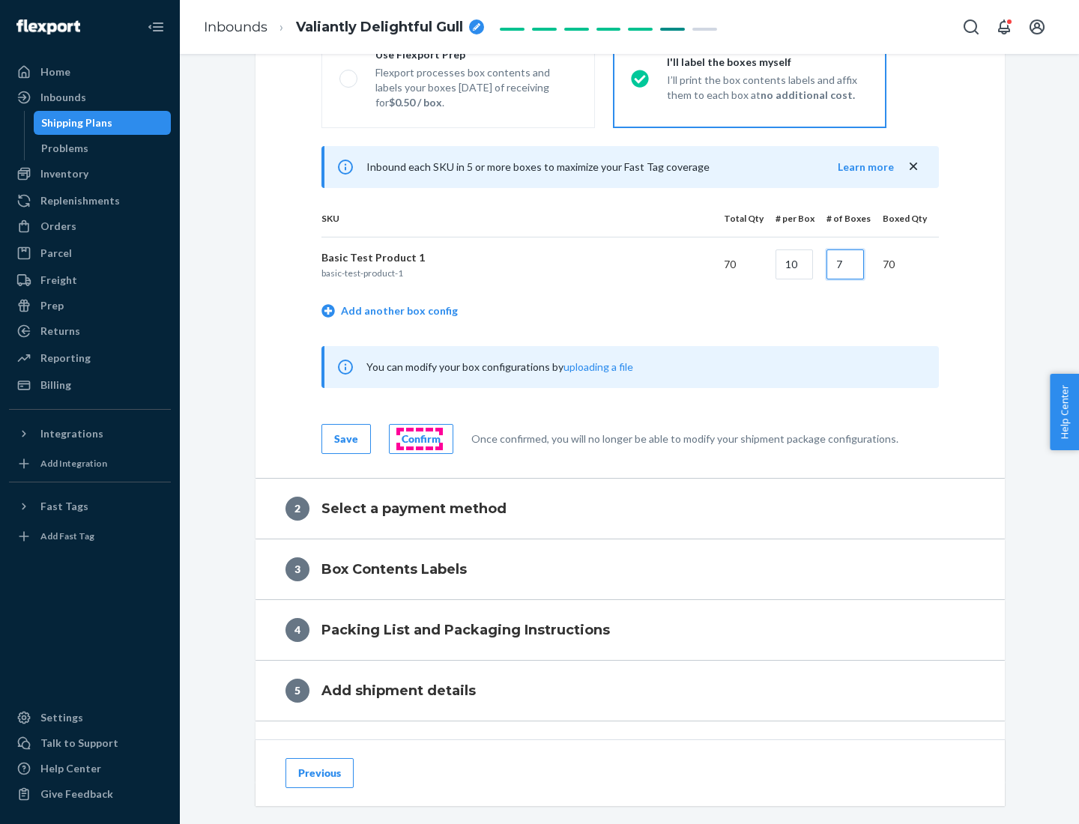
type input "7"
click at [419, 438] on div "Confirm" at bounding box center [421, 439] width 39 height 15
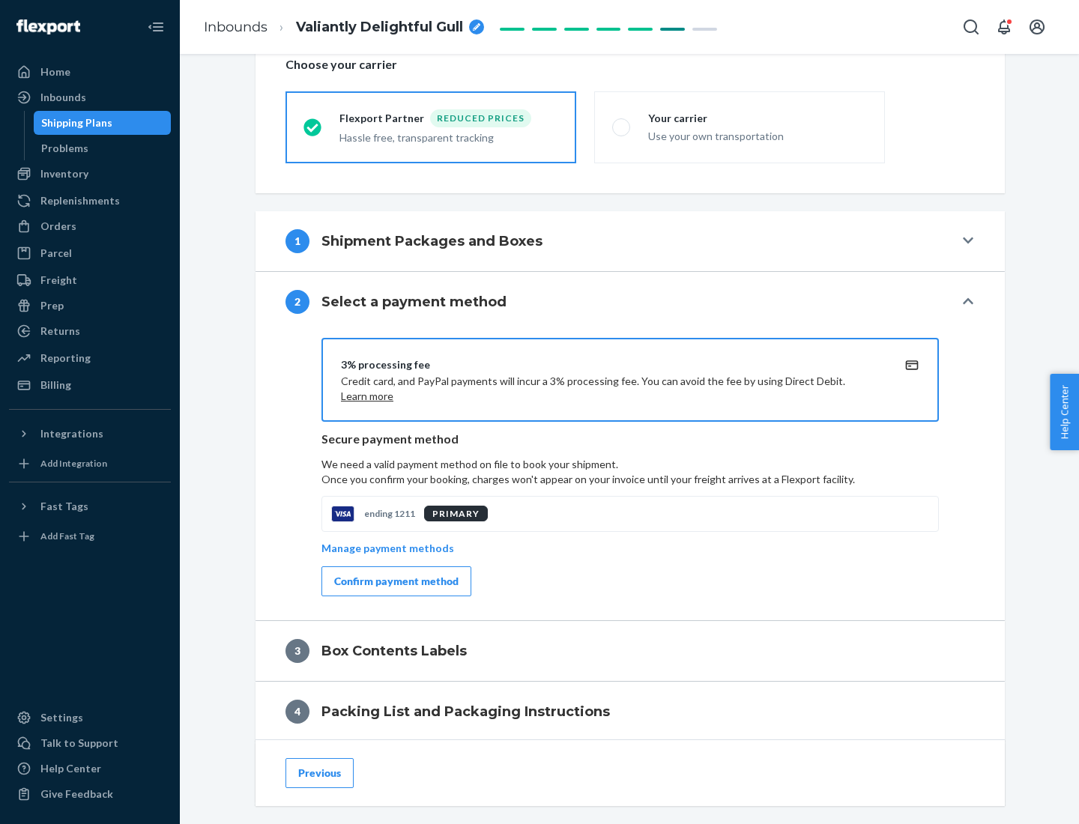
scroll to position [537, 0]
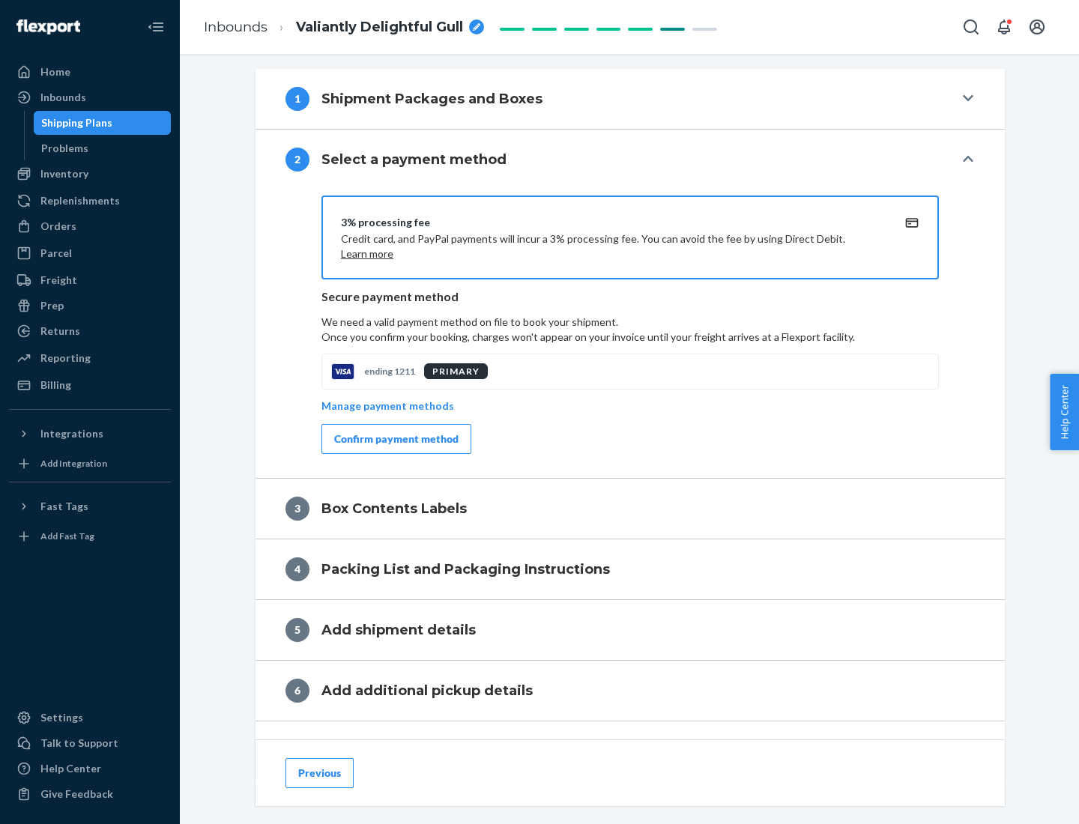
click at [395, 439] on div "Confirm payment method" at bounding box center [396, 439] width 124 height 15
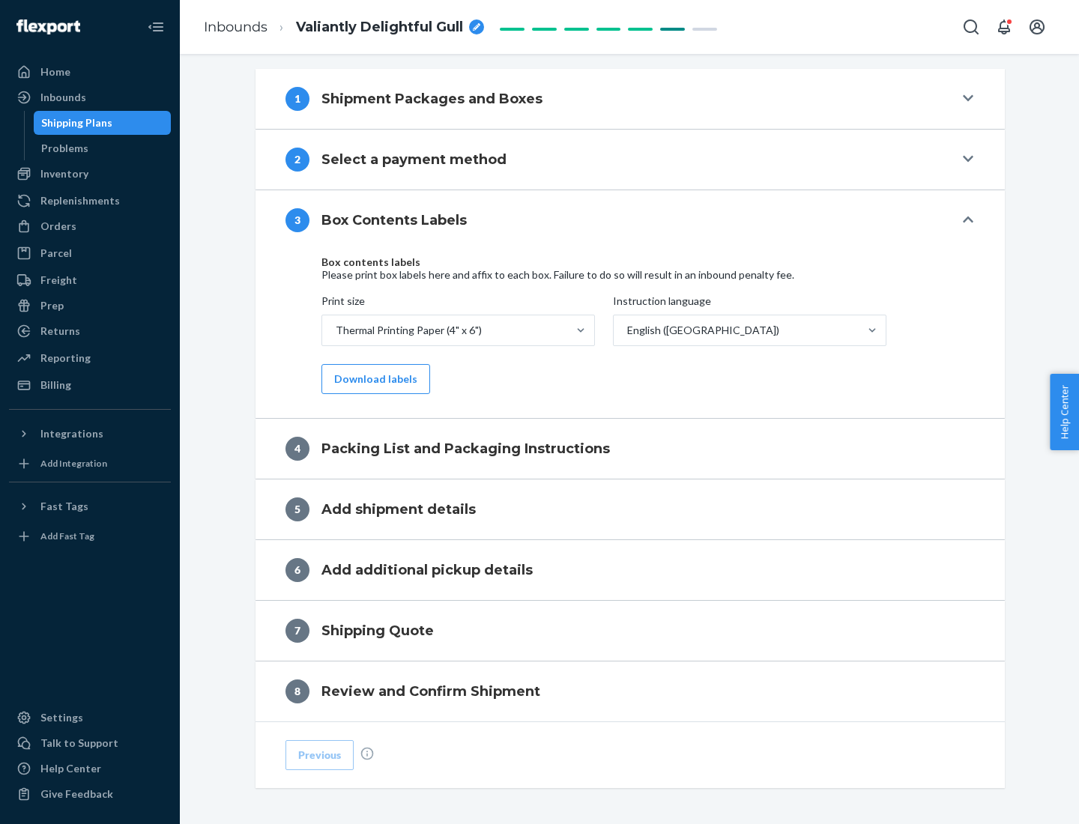
scroll to position [477, 0]
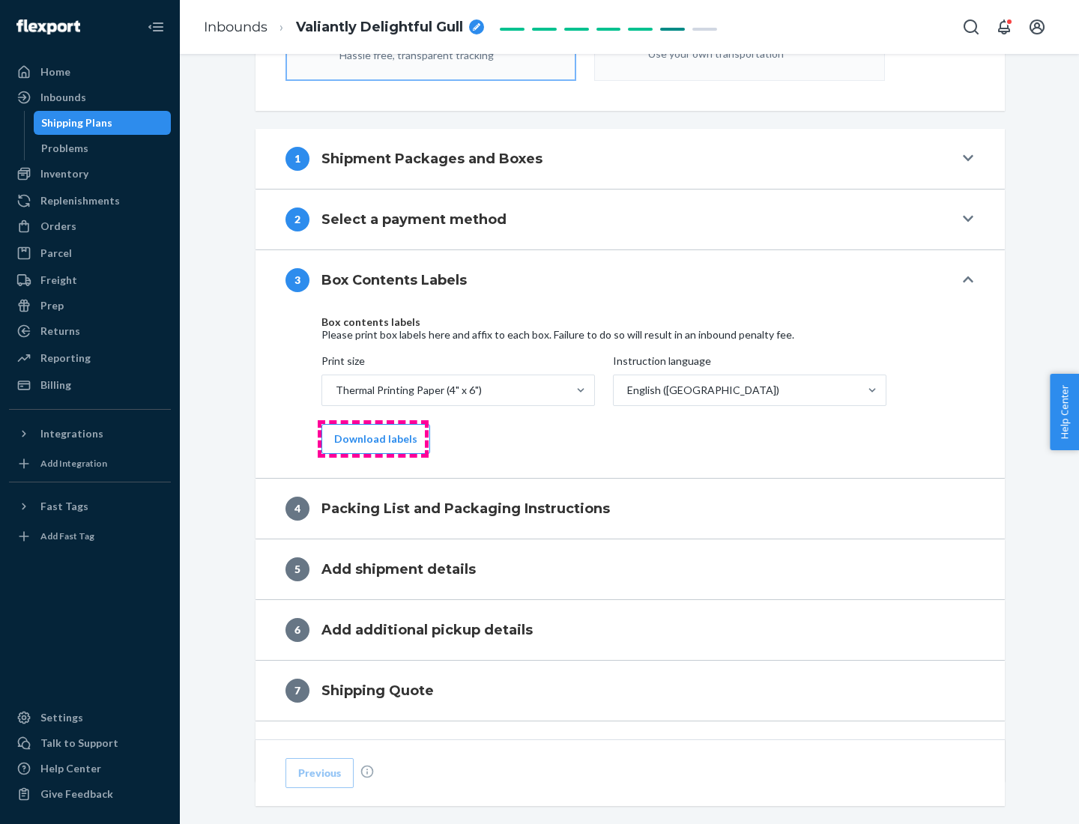
click at [372, 439] on button "Download labels" at bounding box center [376, 439] width 109 height 30
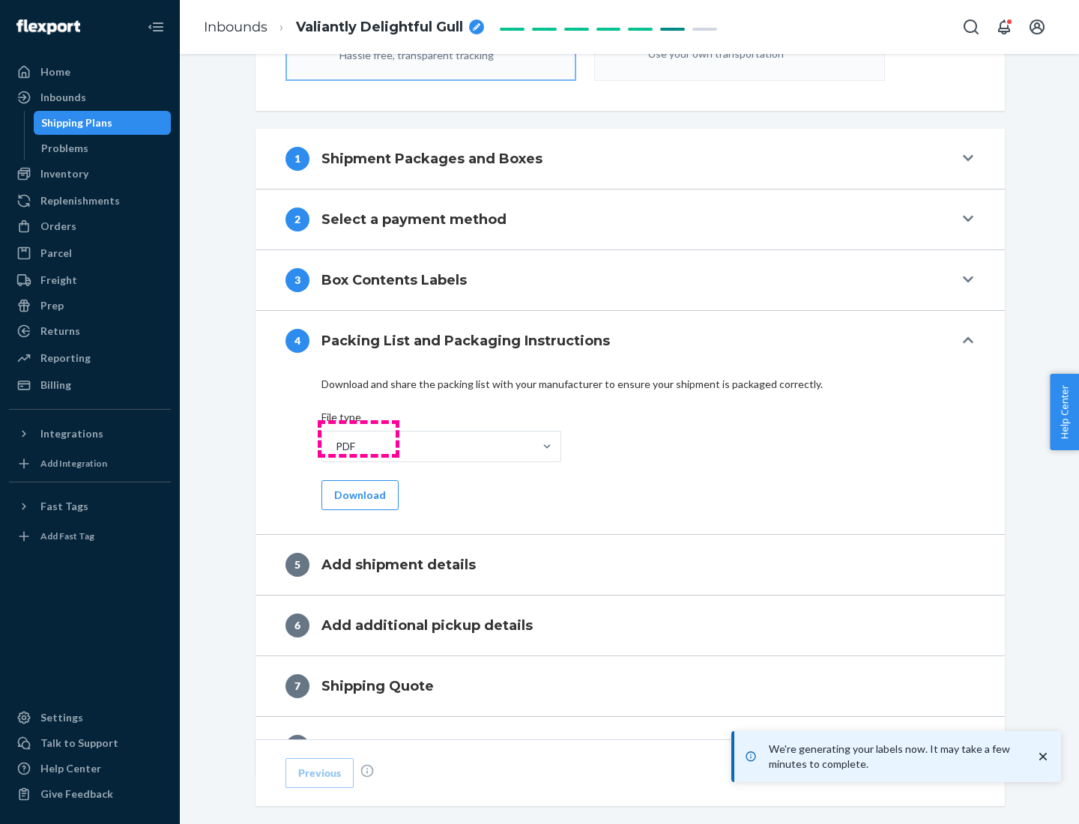
scroll to position [534, 0]
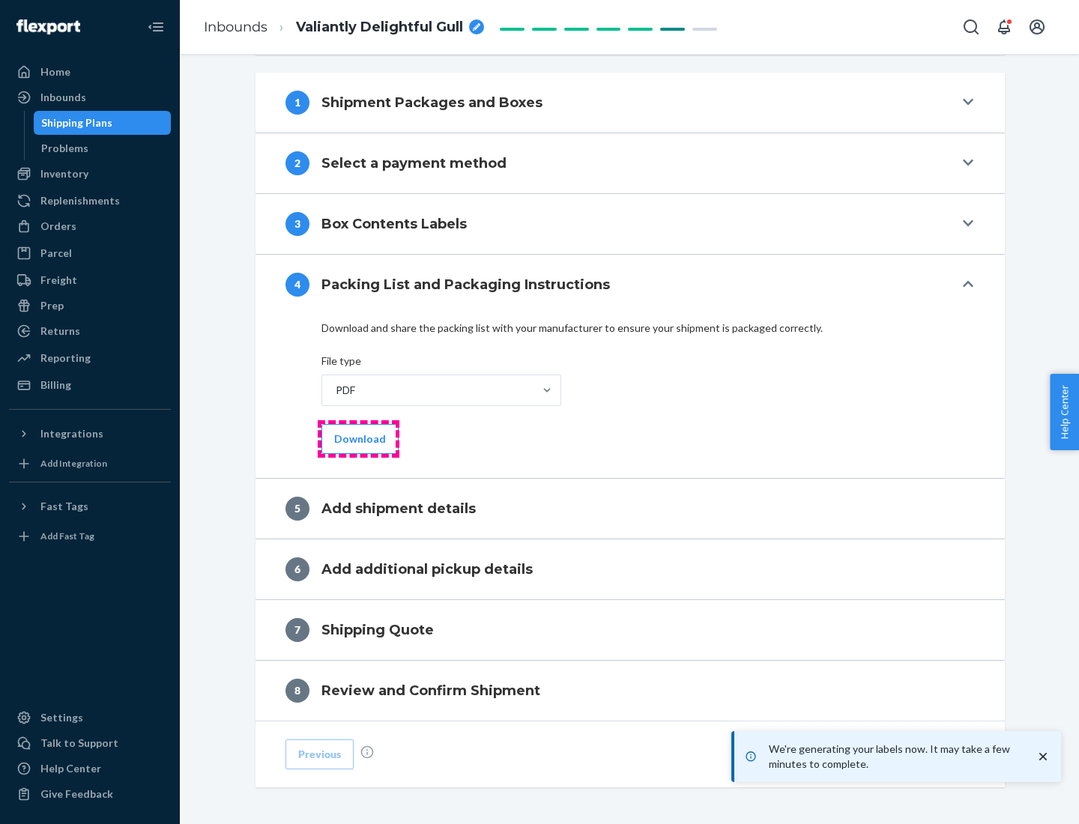
click at [358, 438] on button "Download" at bounding box center [360, 439] width 77 height 30
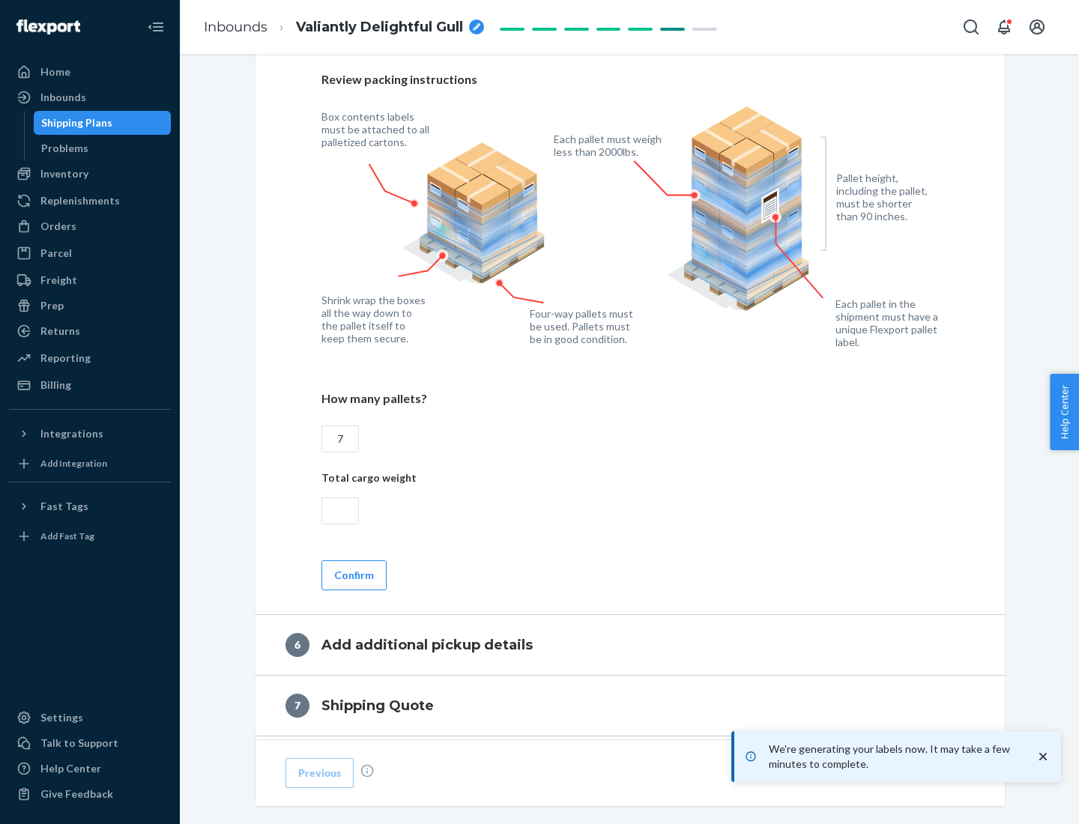
scroll to position [1033, 0]
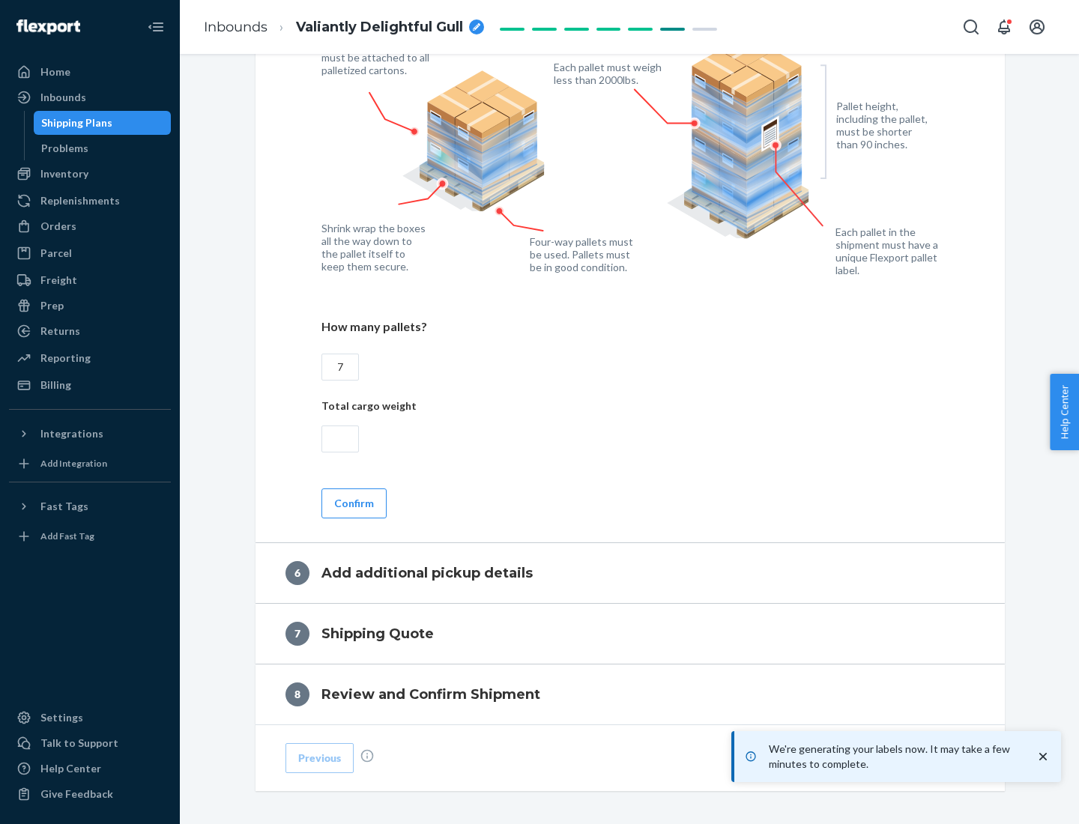
type input "7"
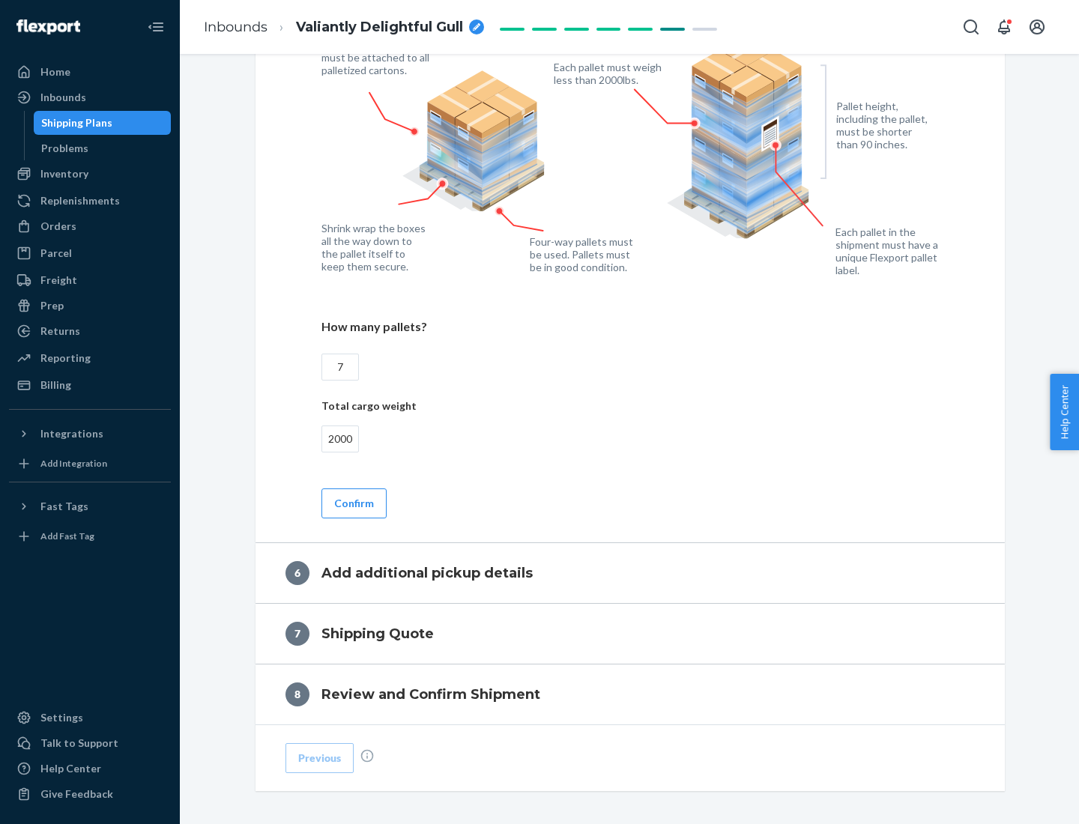
scroll to position [1098, 0]
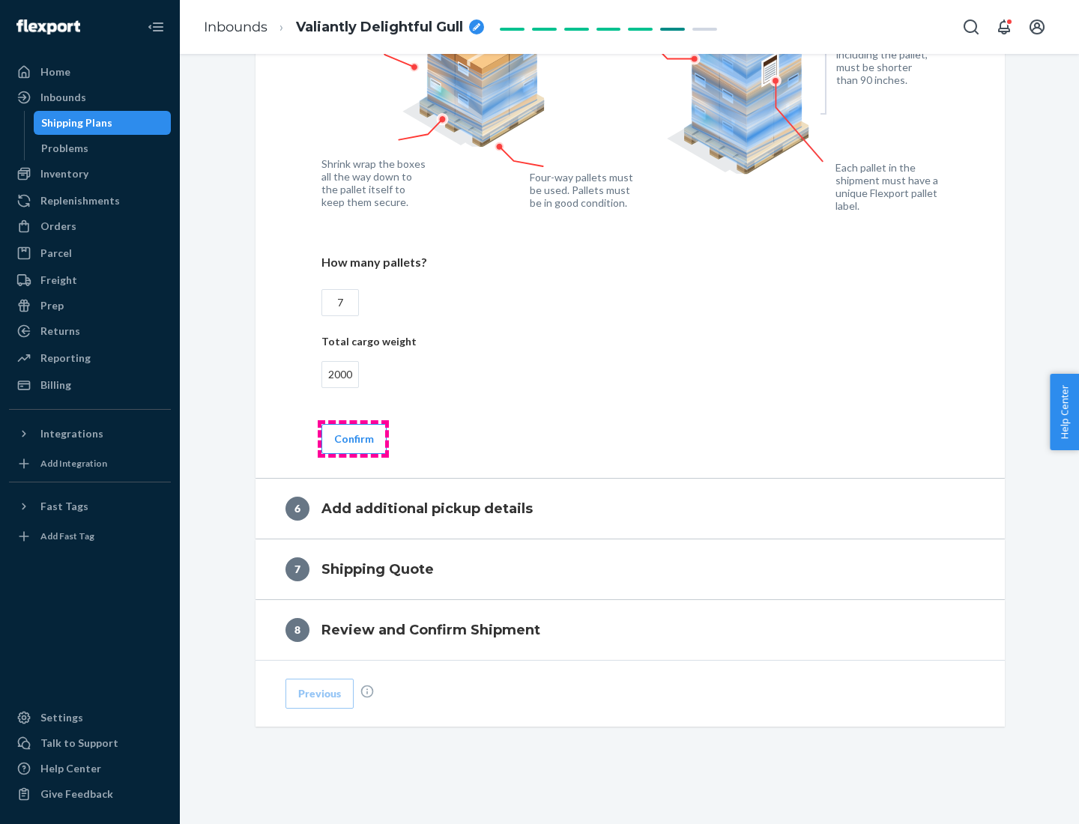
type input "2000"
click at [353, 438] on button "Confirm" at bounding box center [354, 439] width 65 height 30
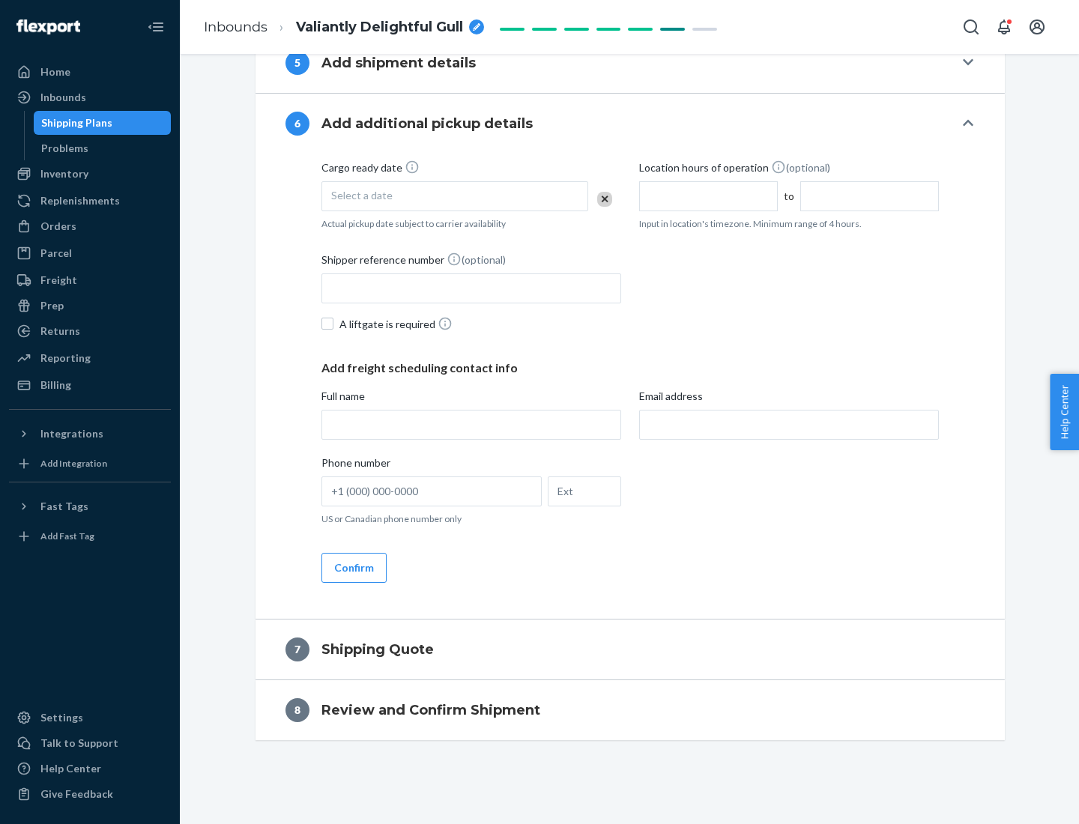
scroll to position [573, 0]
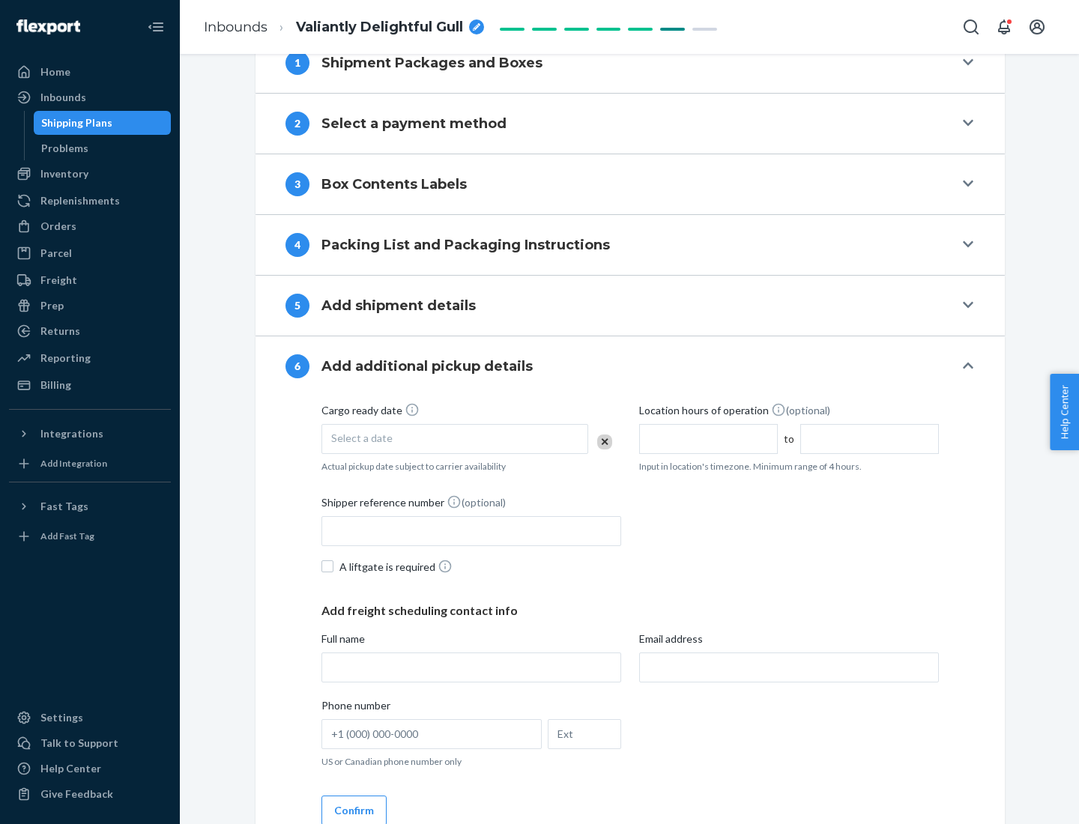
click at [455, 438] on div "Select a date" at bounding box center [455, 439] width 267 height 30
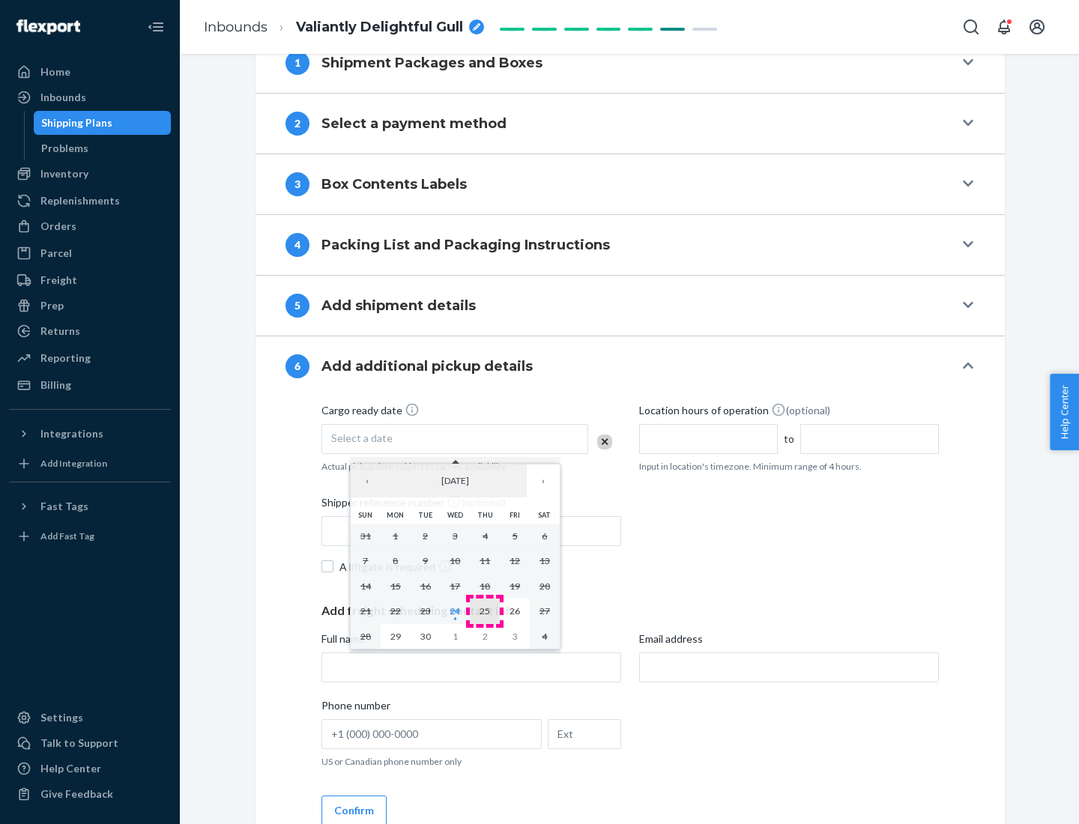
click at [485, 611] on abbr "25" at bounding box center [485, 611] width 10 height 11
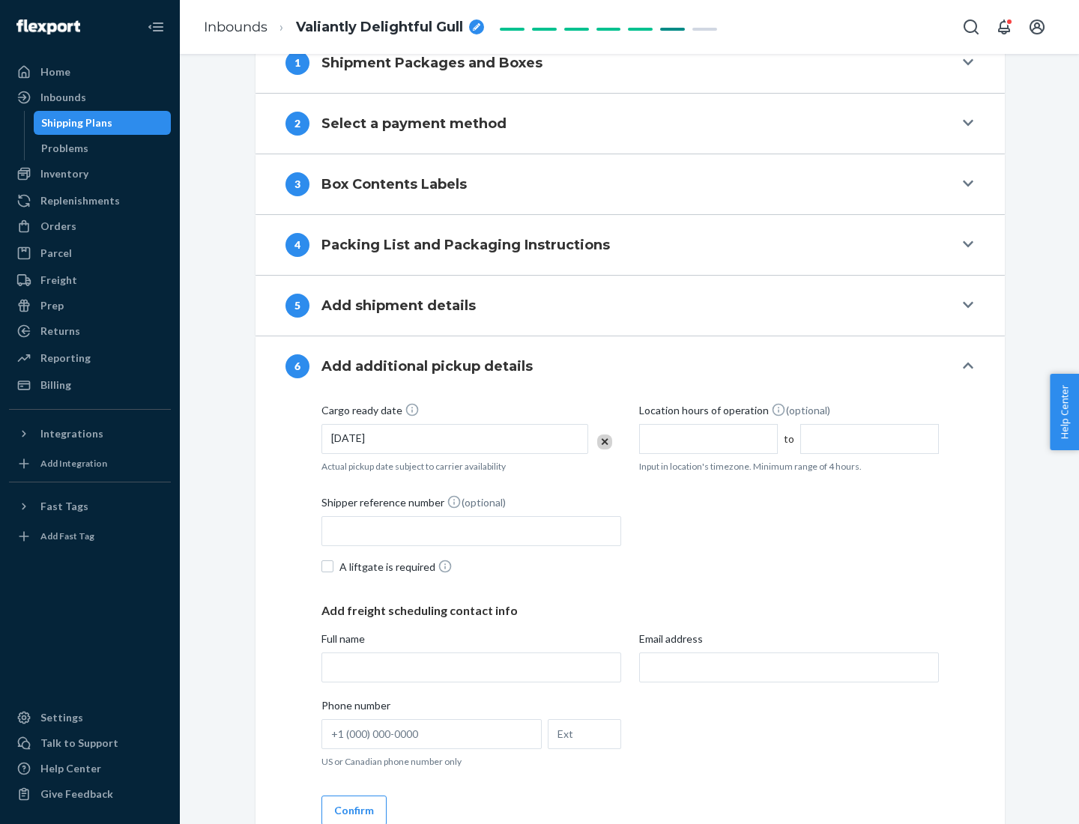
scroll to position [802, 0]
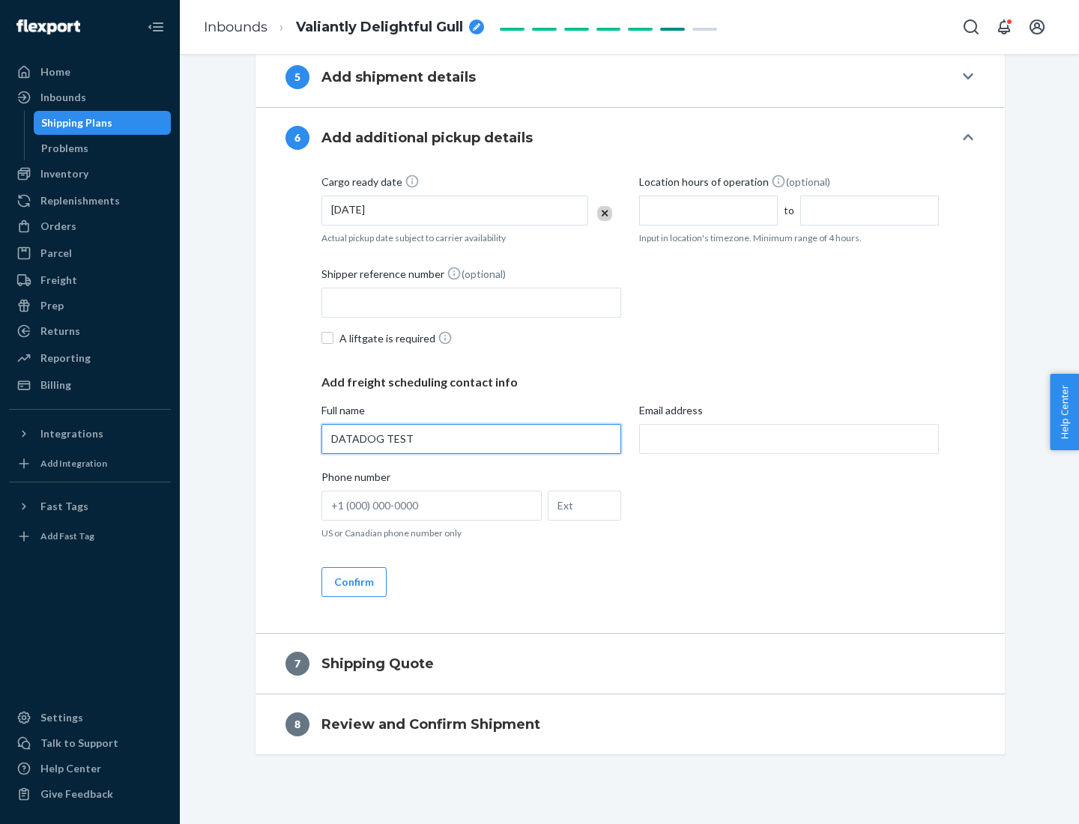
type input "DATADOG TEST"
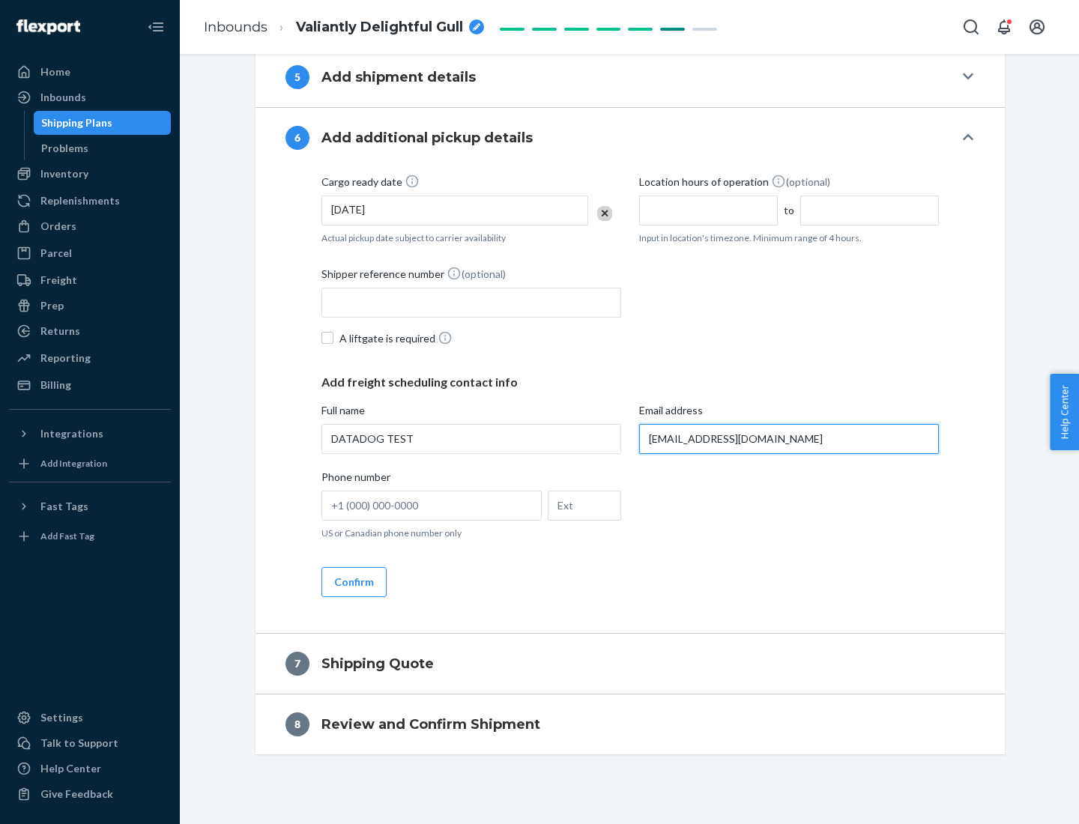
scroll to position [816, 0]
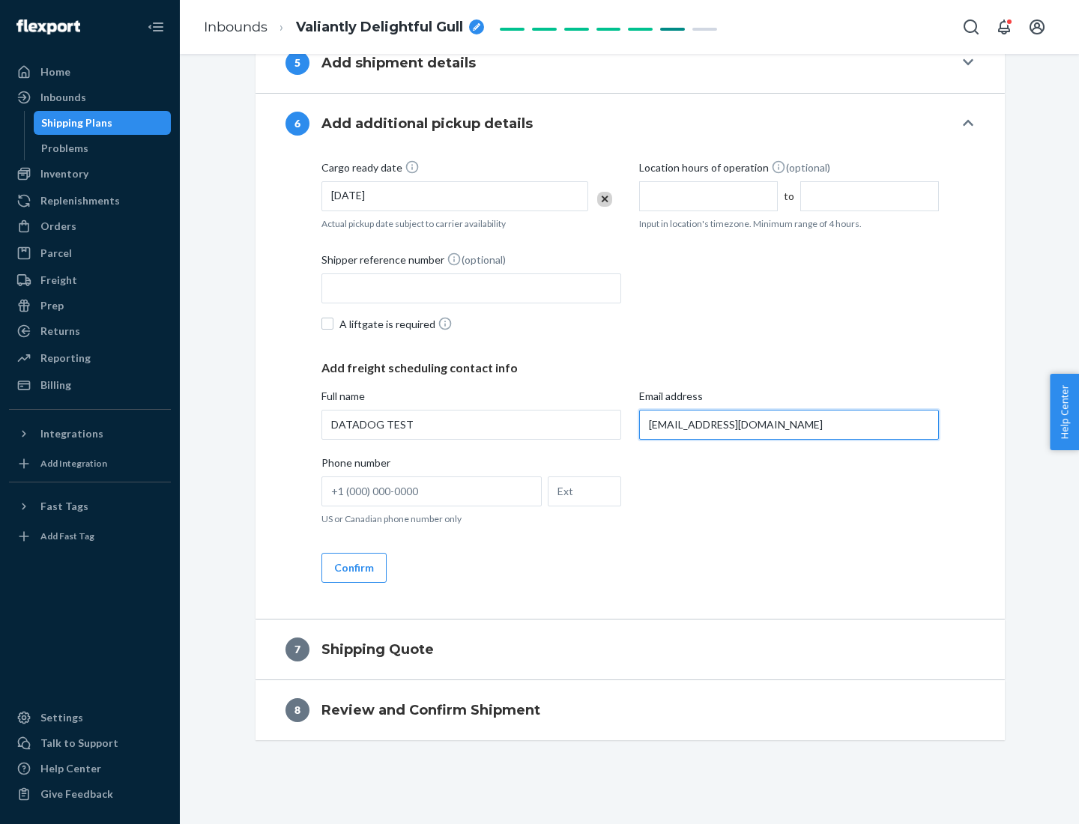
type input "[EMAIL_ADDRESS][DOMAIN_NAME]"
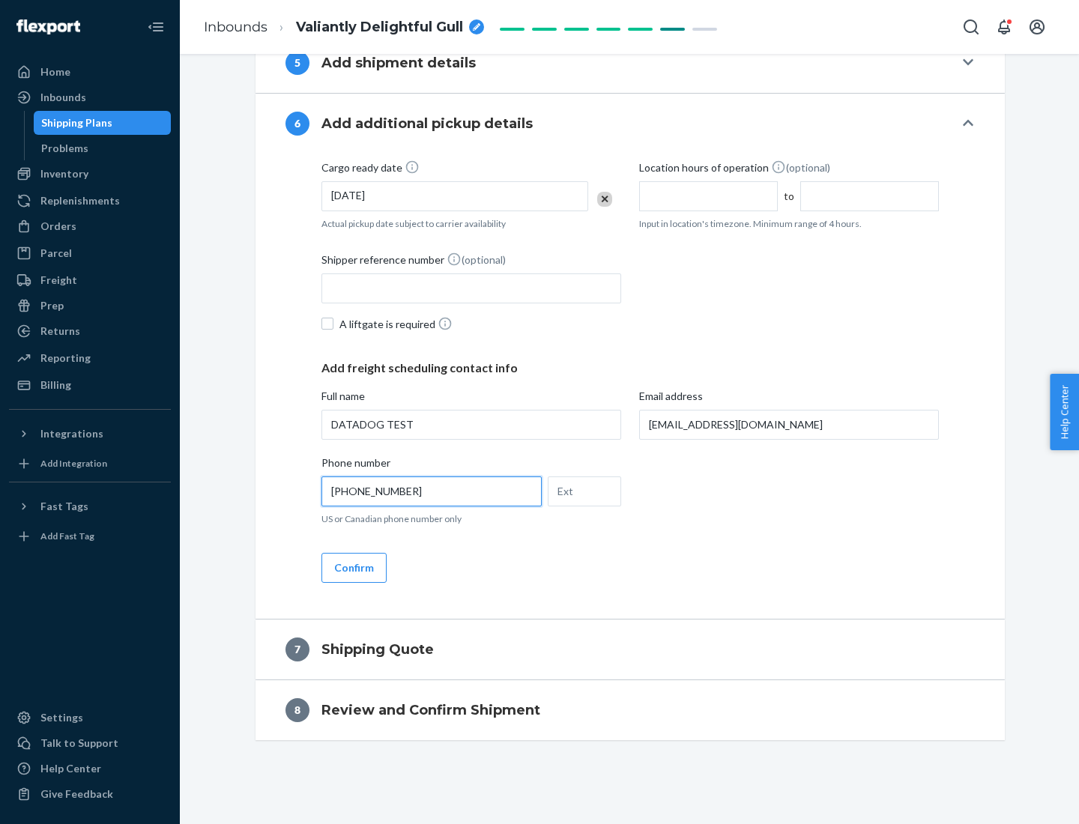
type input "[PHONE_NUMBER]"
click at [353, 567] on button "Confirm" at bounding box center [354, 568] width 65 height 30
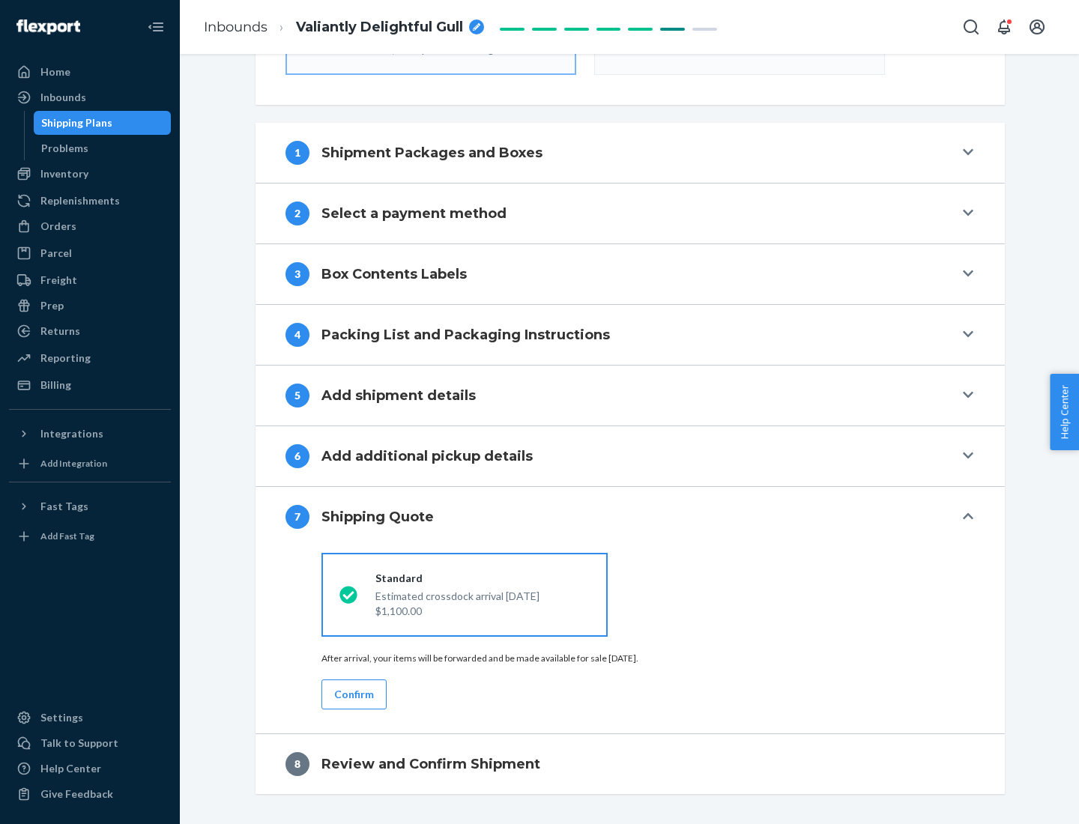
scroll to position [537, 0]
